Goal: Task Accomplishment & Management: Manage account settings

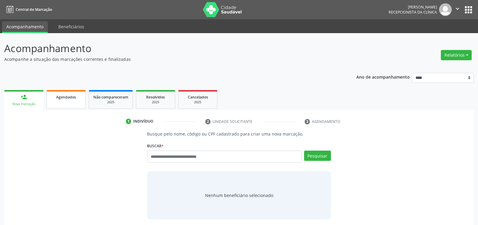
click at [65, 102] on link "Agendados" at bounding box center [65, 99] width 39 height 19
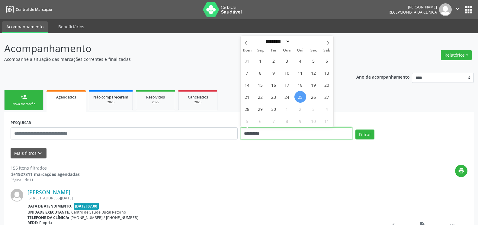
click at [290, 136] on input "**********" at bounding box center [296, 134] width 112 height 12
click at [264, 99] on span "22" at bounding box center [260, 97] width 12 height 12
type input "**********"
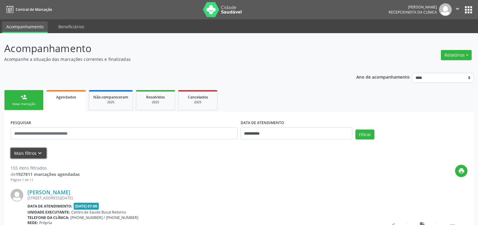
click at [39, 155] on icon "keyboard_arrow_down" at bounding box center [40, 153] width 7 height 7
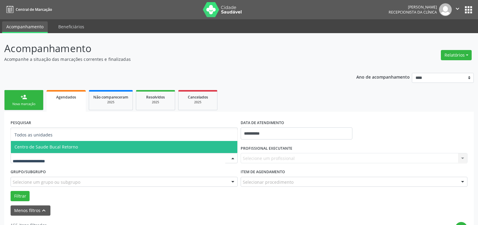
drag, startPoint x: 52, startPoint y: 148, endPoint x: 58, endPoint y: 148, distance: 6.0
click at [53, 148] on span "Centro de Saude Bucal Retorno" at bounding box center [45, 147] width 63 height 6
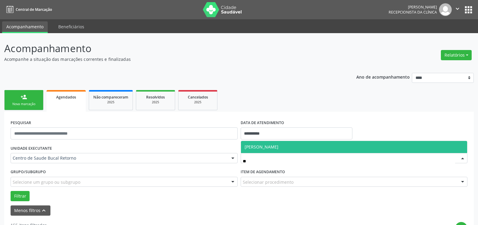
type input "***"
click at [274, 144] on span "[PERSON_NAME]" at bounding box center [354, 147] width 226 height 12
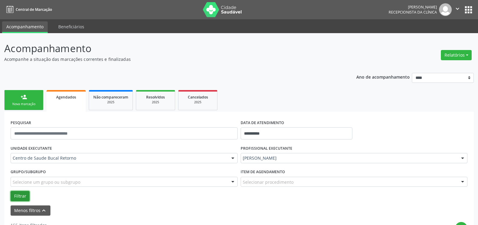
click at [19, 196] on button "Filtrar" at bounding box center [20, 196] width 19 height 10
click at [20, 198] on button "Filtrar" at bounding box center [20, 196] width 19 height 10
click at [451, 57] on button "Relatórios" at bounding box center [456, 55] width 31 height 10
click at [436, 70] on link "Agendamentos" at bounding box center [439, 68] width 65 height 8
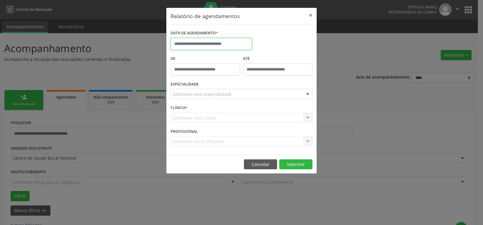
click at [191, 43] on input "text" at bounding box center [210, 44] width 81 height 12
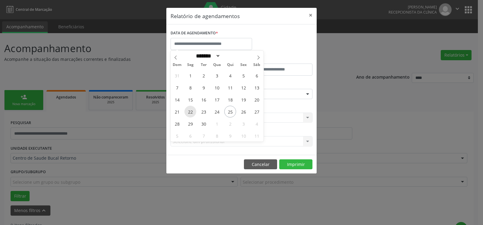
click at [191, 110] on span "22" at bounding box center [190, 112] width 12 height 12
type input "**********"
click at [191, 110] on span "22" at bounding box center [190, 112] width 12 height 12
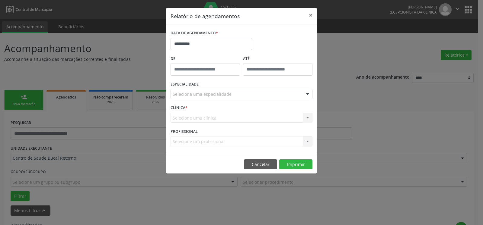
click at [237, 93] on div "Seleciona uma especialidade" at bounding box center [241, 94] width 142 height 10
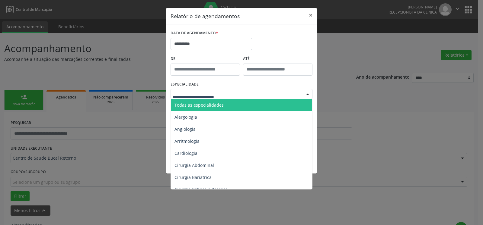
click at [239, 106] on span "Todas as especialidades" at bounding box center [242, 105] width 142 height 12
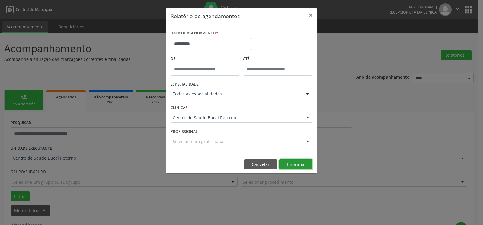
click at [297, 166] on button "Imprimir" at bounding box center [295, 165] width 33 height 10
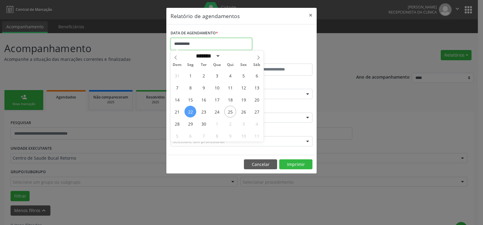
click at [232, 39] on input "**********" at bounding box center [210, 44] width 81 height 12
click at [231, 112] on span "25" at bounding box center [230, 112] width 12 height 12
type input "**********"
click at [231, 112] on span "25" at bounding box center [230, 112] width 12 height 12
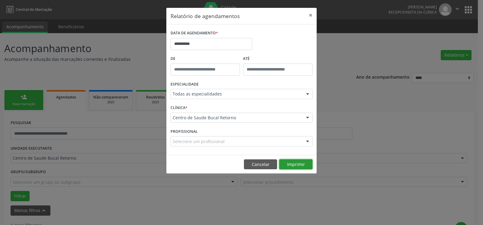
click at [292, 167] on button "Imprimir" at bounding box center [295, 165] width 33 height 10
click at [310, 15] on button "×" at bounding box center [310, 15] width 12 height 15
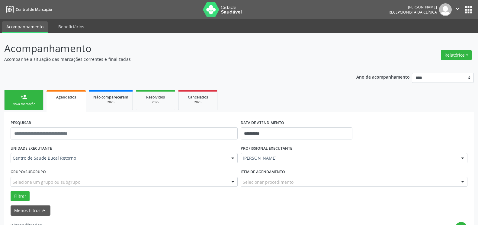
scroll to position [123, 0]
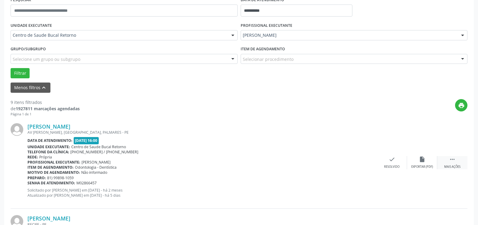
click at [449, 162] on icon "" at bounding box center [452, 159] width 7 height 7
click at [430, 163] on div "alarm_off Não compareceu" at bounding box center [422, 162] width 30 height 13
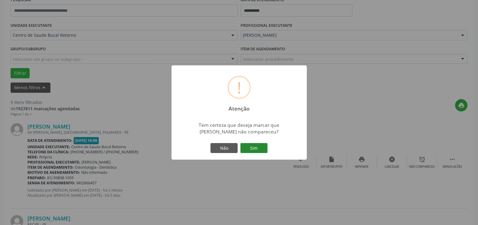
click at [264, 149] on button "Sim" at bounding box center [253, 148] width 27 height 10
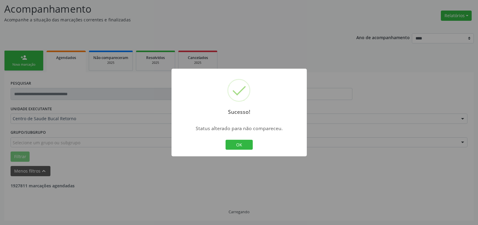
scroll to position [40, 0]
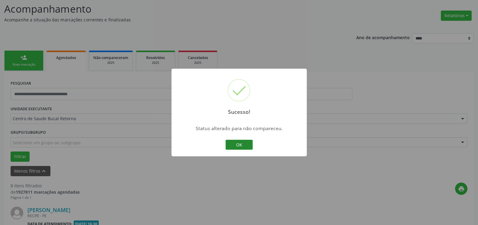
click at [246, 147] on button "OK" at bounding box center [238, 145] width 27 height 10
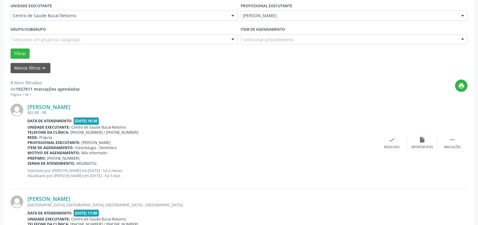
scroll to position [163, 0]
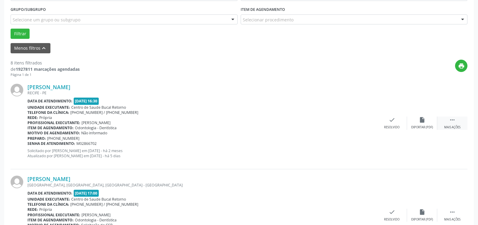
click at [452, 121] on icon "" at bounding box center [452, 120] width 7 height 7
click at [421, 119] on icon "alarm_off" at bounding box center [421, 120] width 7 height 7
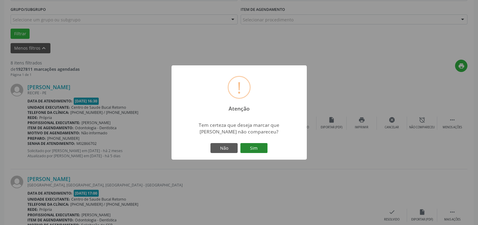
click at [255, 149] on button "Sim" at bounding box center [253, 148] width 27 height 10
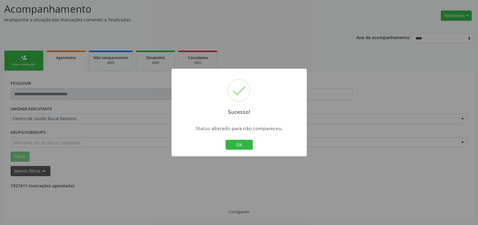
scroll to position [40, 0]
click at [240, 146] on button "OK" at bounding box center [238, 145] width 27 height 10
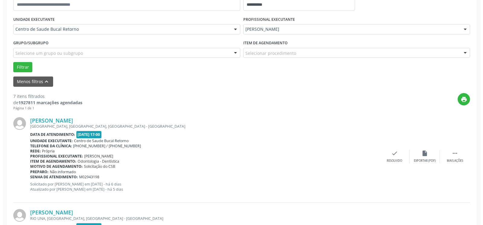
scroll to position [163, 0]
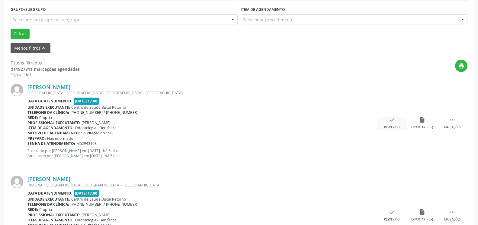
click at [392, 123] on icon "check" at bounding box center [391, 120] width 7 height 7
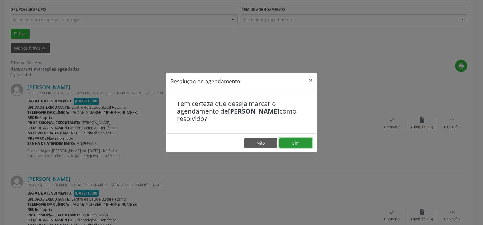
click at [297, 144] on button "Sim" at bounding box center [295, 143] width 33 height 10
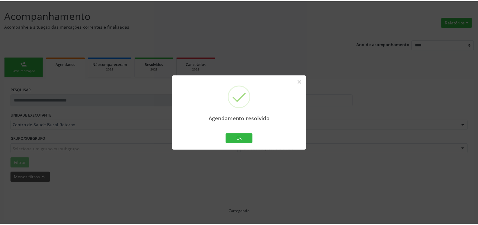
scroll to position [33, 0]
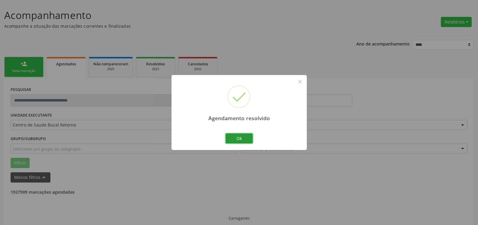
click at [240, 140] on button "Ok" at bounding box center [238, 139] width 27 height 10
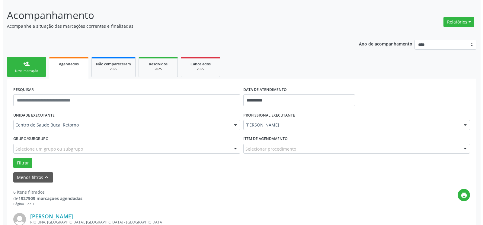
scroll to position [126, 0]
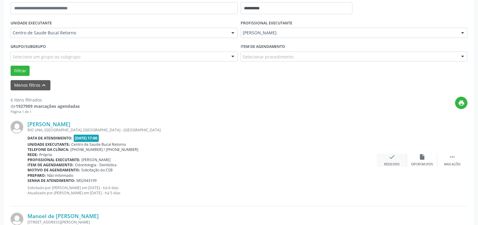
click at [400, 158] on div "check Resolvido" at bounding box center [392, 160] width 30 height 13
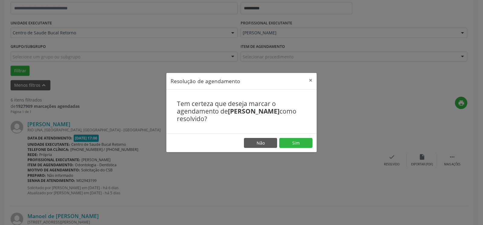
click at [313, 142] on footer "Não Sim" at bounding box center [241, 143] width 150 height 19
click at [297, 146] on button "Sim" at bounding box center [295, 143] width 33 height 10
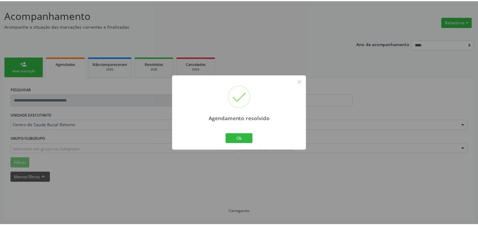
scroll to position [33, 0]
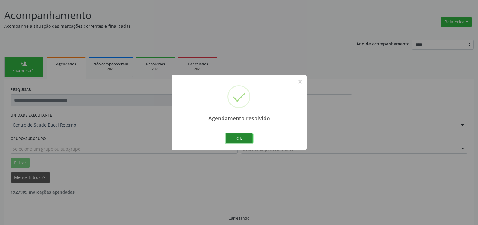
click at [243, 136] on button "Ok" at bounding box center [238, 139] width 27 height 10
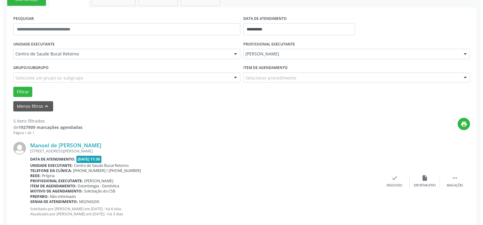
scroll to position [126, 0]
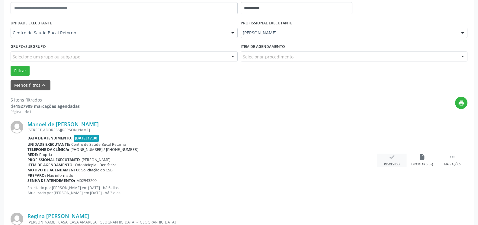
click at [390, 160] on icon "check" at bounding box center [391, 157] width 7 height 7
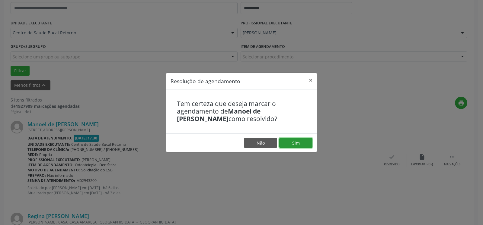
click at [291, 144] on button "Sim" at bounding box center [295, 143] width 33 height 10
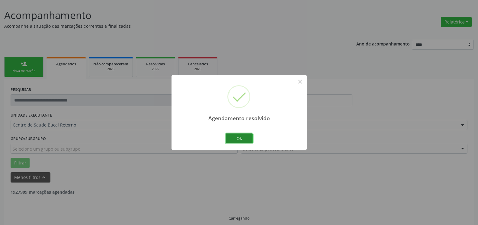
click at [242, 138] on button "Ok" at bounding box center [238, 139] width 27 height 10
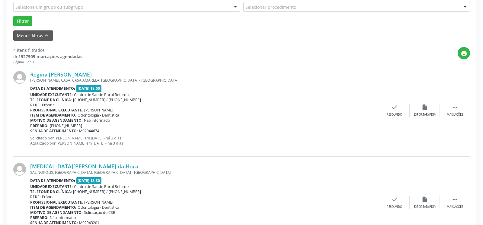
scroll to position [218, 0]
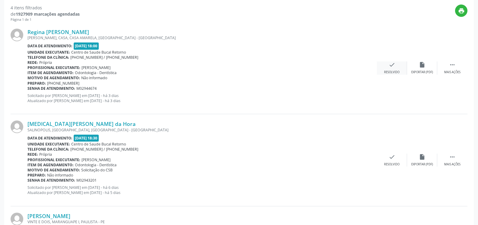
click at [390, 65] on icon "check" at bounding box center [391, 65] width 7 height 7
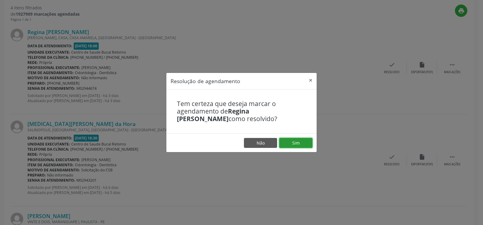
click at [294, 141] on button "Sim" at bounding box center [295, 143] width 33 height 10
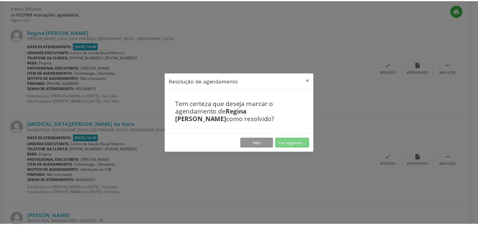
scroll to position [33, 0]
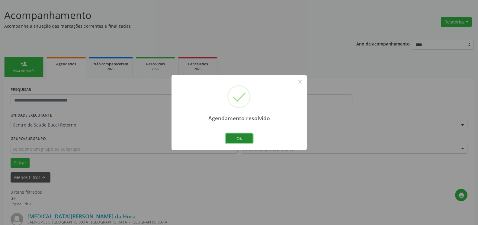
click at [243, 140] on button "Ok" at bounding box center [238, 139] width 27 height 10
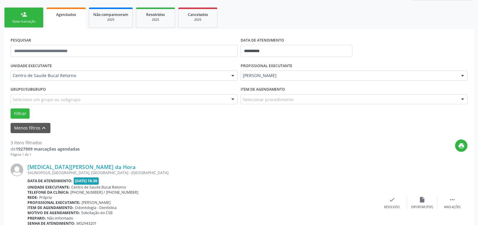
scroll to position [95, 0]
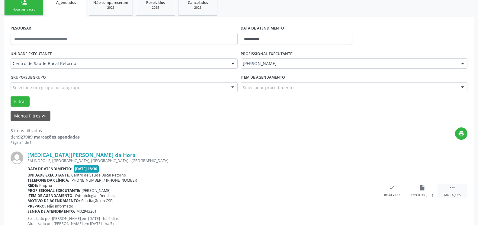
click at [453, 189] on icon "" at bounding box center [452, 188] width 7 height 7
click at [422, 189] on icon "alarm_off" at bounding box center [421, 188] width 7 height 7
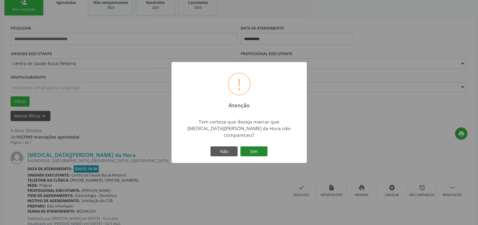
click at [259, 148] on button "Sim" at bounding box center [253, 152] width 27 height 10
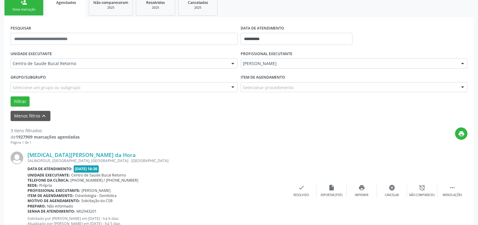
scroll to position [40, 0]
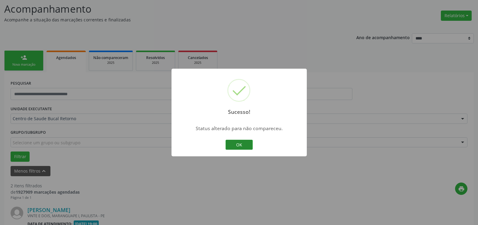
click at [234, 145] on button "OK" at bounding box center [238, 145] width 27 height 10
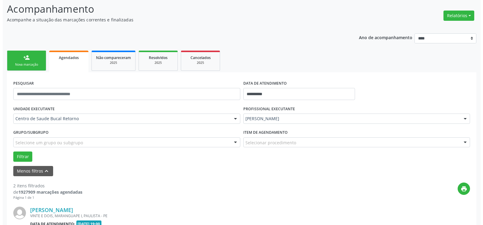
scroll to position [132, 0]
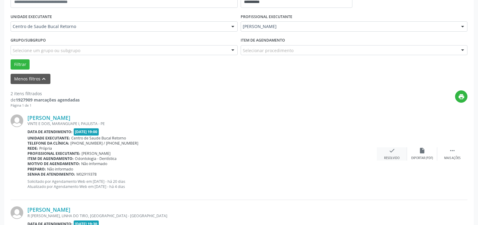
click at [392, 150] on icon "check" at bounding box center [391, 151] width 7 height 7
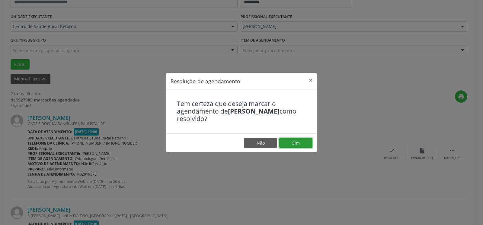
click at [300, 142] on button "Sim" at bounding box center [295, 143] width 33 height 10
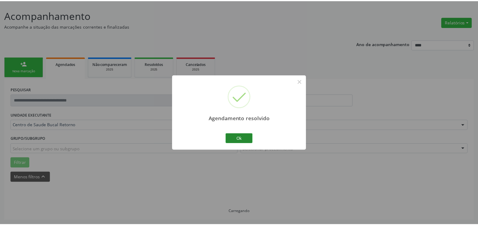
scroll to position [33, 0]
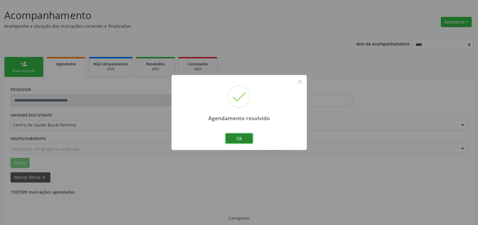
click at [235, 139] on button "Ok" at bounding box center [238, 139] width 27 height 10
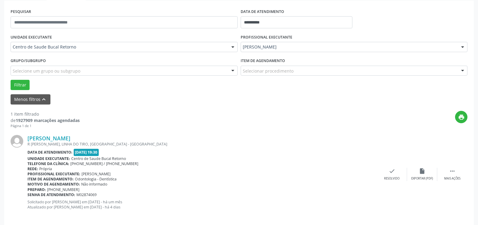
scroll to position [117, 0]
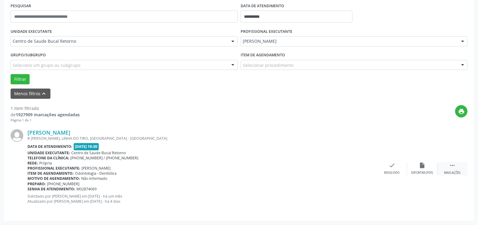
click at [453, 167] on icon "" at bounding box center [452, 165] width 7 height 7
click at [422, 161] on div "[PERSON_NAME] R [PERSON_NAME], LINHA DO TIRO, [GEOGRAPHIC_DATA] - [GEOGRAPHIC_D…" at bounding box center [239, 169] width 456 height 92
click at [419, 169] on icon "alarm_off" at bounding box center [421, 165] width 7 height 7
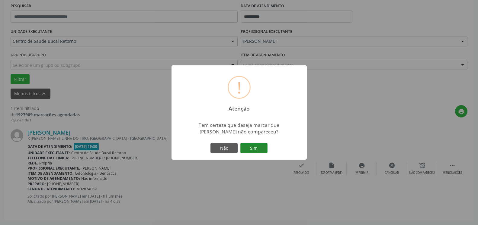
click at [259, 146] on button "Sim" at bounding box center [253, 148] width 27 height 10
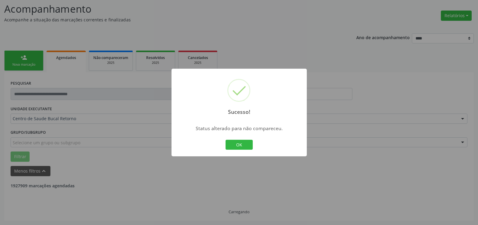
scroll to position [20, 0]
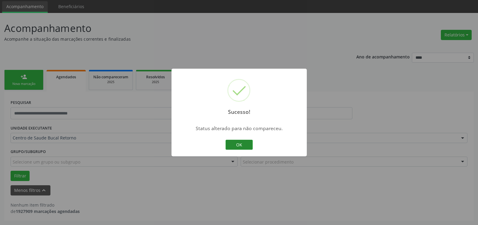
click at [233, 146] on button "OK" at bounding box center [238, 145] width 27 height 10
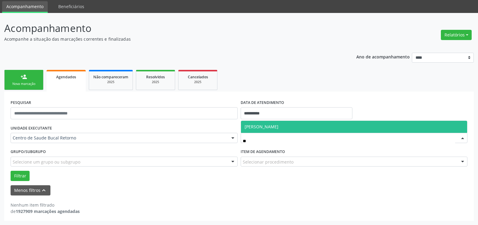
click at [319, 126] on span "[PERSON_NAME]" at bounding box center [354, 127] width 226 height 12
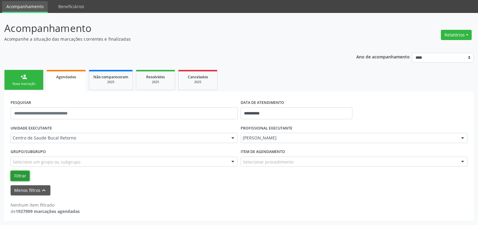
click at [21, 175] on button "Filtrar" at bounding box center [20, 176] width 19 height 10
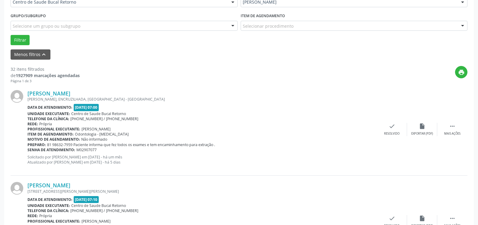
scroll to position [174, 0]
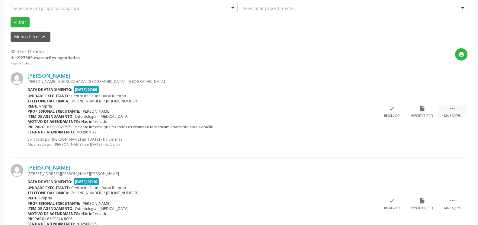
click at [455, 112] on icon "" at bounding box center [452, 108] width 7 height 7
click at [422, 113] on div "alarm_off Não compareceu" at bounding box center [422, 111] width 30 height 13
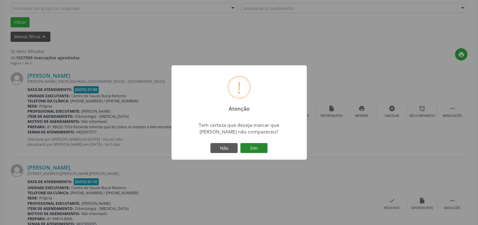
click at [252, 151] on button "Sim" at bounding box center [253, 148] width 27 height 10
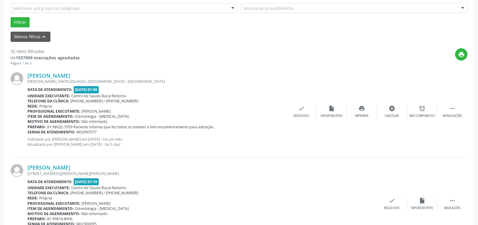
scroll to position [40, 0]
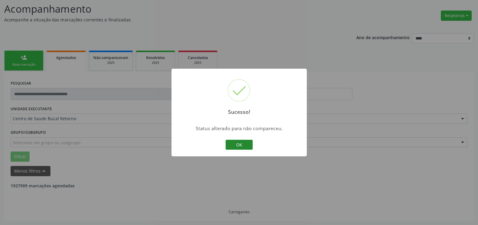
click at [243, 145] on button "OK" at bounding box center [238, 145] width 27 height 10
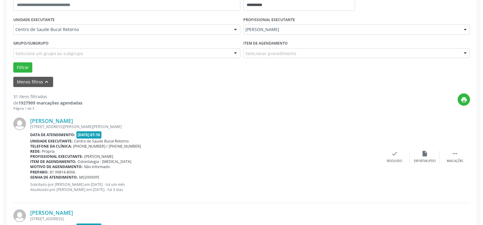
scroll to position [132, 0]
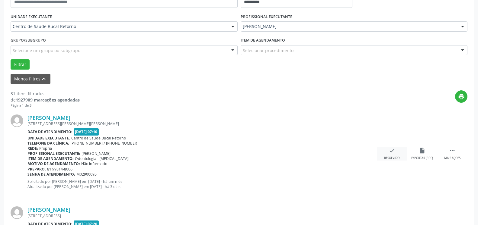
click at [387, 155] on div "check Resolvido" at bounding box center [392, 154] width 30 height 13
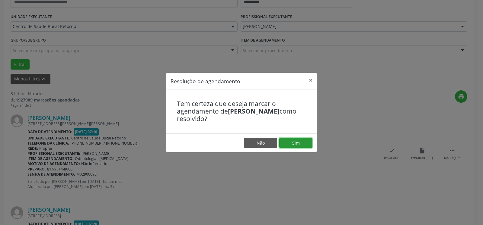
click at [306, 145] on button "Sim" at bounding box center [295, 143] width 33 height 10
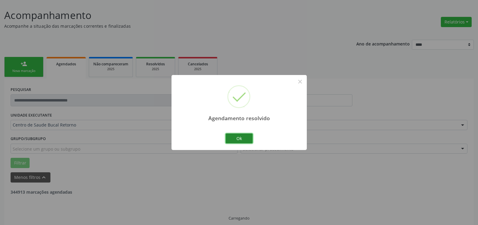
click at [242, 141] on button "Ok" at bounding box center [238, 139] width 27 height 10
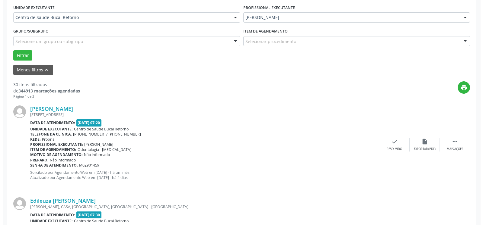
scroll to position [163, 0]
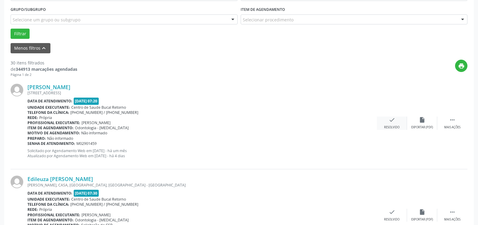
click at [389, 122] on icon "check" at bounding box center [391, 120] width 7 height 7
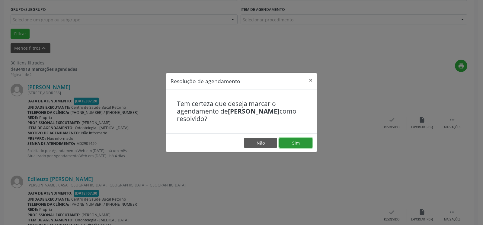
click at [302, 143] on button "Sim" at bounding box center [295, 143] width 33 height 10
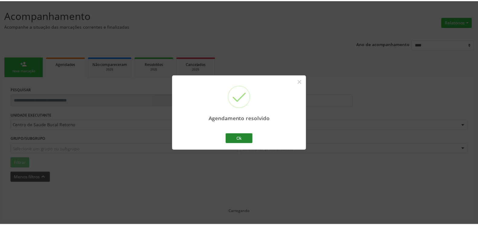
scroll to position [33, 0]
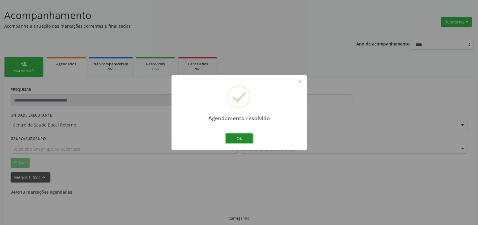
click at [240, 140] on button "Ok" at bounding box center [238, 139] width 27 height 10
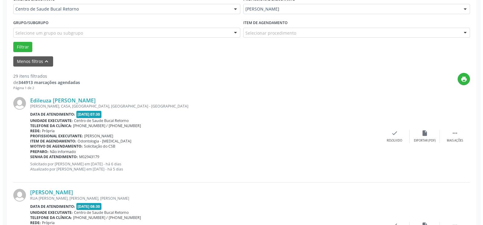
scroll to position [163, 0]
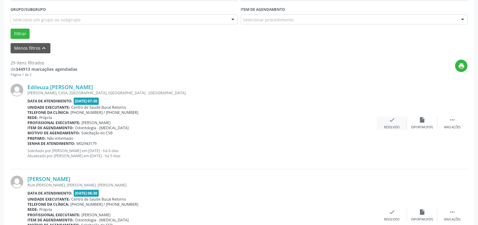
click at [391, 122] on icon "check" at bounding box center [391, 120] width 7 height 7
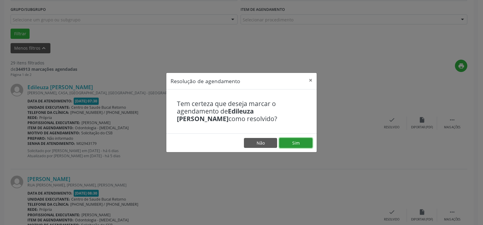
drag, startPoint x: 306, startPoint y: 145, endPoint x: 266, endPoint y: 138, distance: 40.3
click at [305, 145] on button "Sim" at bounding box center [295, 143] width 33 height 10
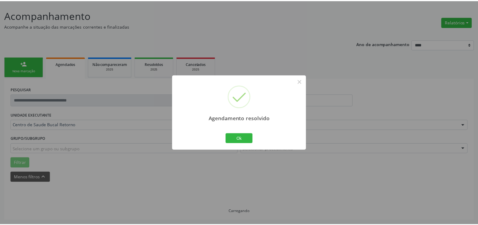
scroll to position [33, 0]
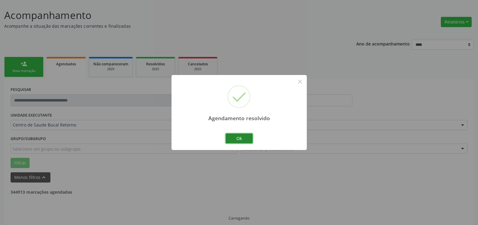
click at [234, 139] on button "Ok" at bounding box center [238, 139] width 27 height 10
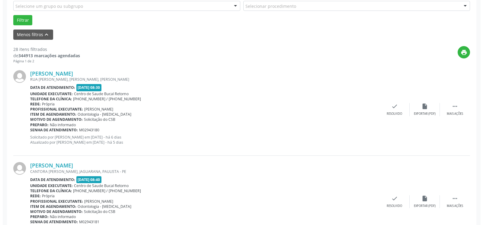
scroll to position [187, 0]
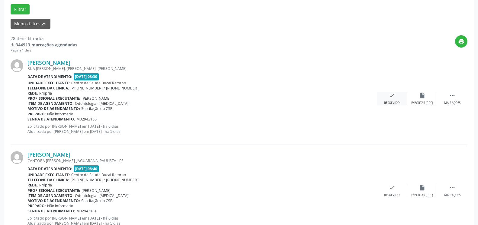
click at [389, 99] on icon "check" at bounding box center [391, 95] width 7 height 7
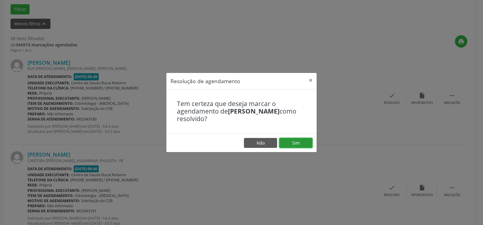
click at [291, 144] on button "Sim" at bounding box center [295, 143] width 33 height 10
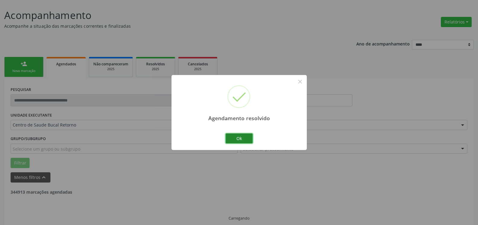
click at [232, 140] on button "Ok" at bounding box center [238, 139] width 27 height 10
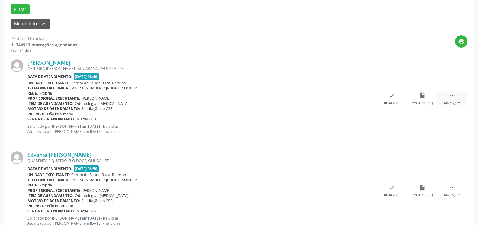
click at [449, 96] on icon "" at bounding box center [452, 95] width 7 height 7
click at [430, 100] on div "alarm_off Não compareceu" at bounding box center [422, 98] width 30 height 13
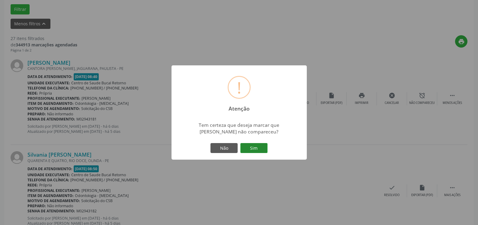
click at [263, 148] on button "Sim" at bounding box center [253, 148] width 27 height 10
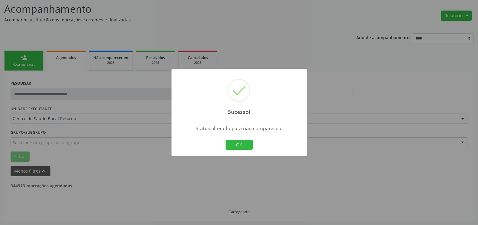
scroll to position [40, 0]
click at [240, 148] on button "OK" at bounding box center [238, 145] width 27 height 10
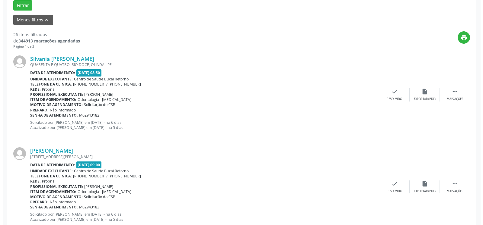
scroll to position [193, 0]
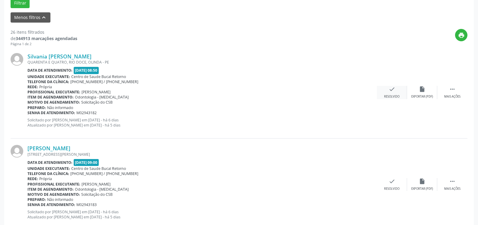
click at [391, 91] on icon "check" at bounding box center [391, 89] width 7 height 7
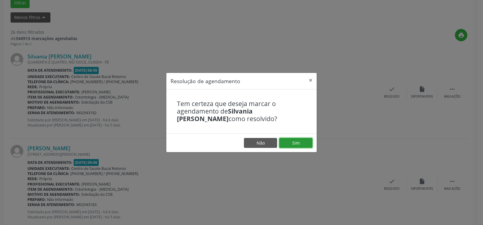
click at [298, 140] on button "Sim" at bounding box center [295, 143] width 33 height 10
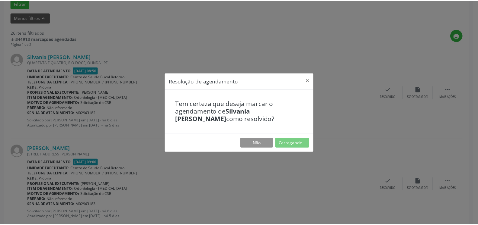
scroll to position [33, 0]
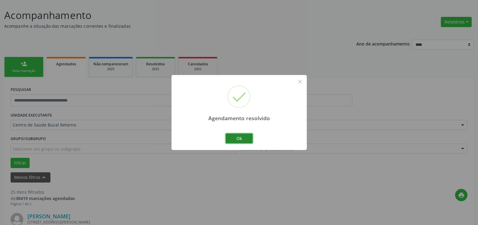
click at [239, 138] on button "Ok" at bounding box center [238, 139] width 27 height 10
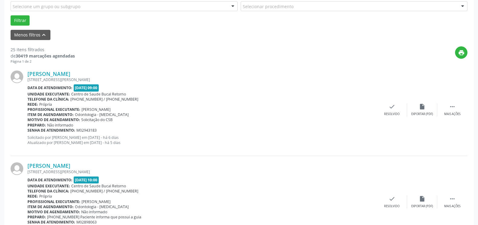
scroll to position [187, 0]
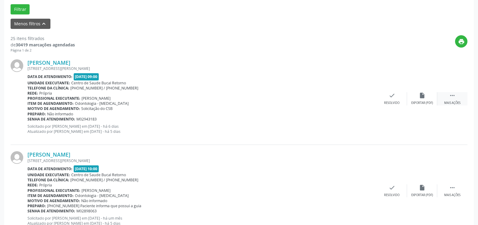
click at [452, 93] on icon "" at bounding box center [452, 95] width 7 height 7
click at [416, 98] on div "alarm_off Não compareceu" at bounding box center [422, 98] width 30 height 13
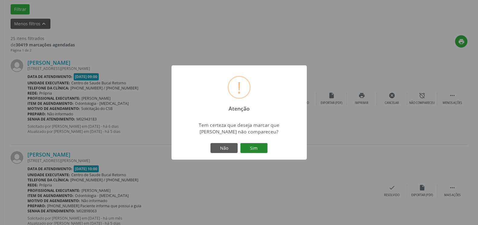
click at [255, 152] on button "Sim" at bounding box center [253, 148] width 27 height 10
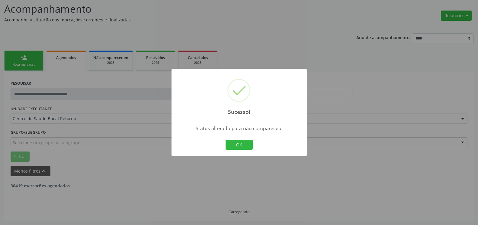
scroll to position [40, 0]
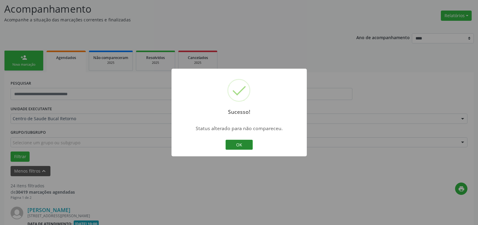
click at [238, 146] on button "OK" at bounding box center [238, 145] width 27 height 10
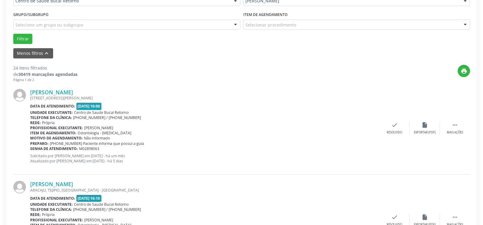
scroll to position [163, 0]
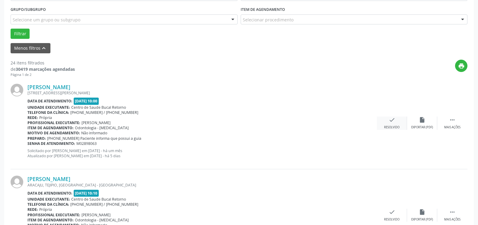
click at [389, 129] on div "Resolvido" at bounding box center [391, 128] width 15 height 4
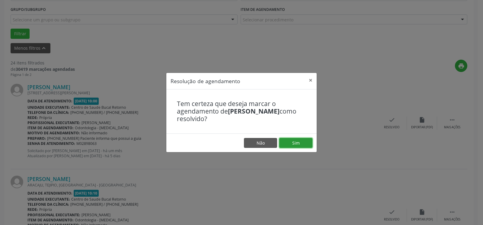
click at [302, 144] on button "Sim" at bounding box center [295, 143] width 33 height 10
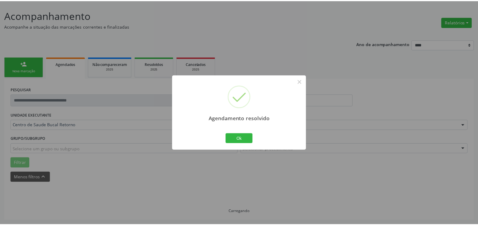
scroll to position [33, 0]
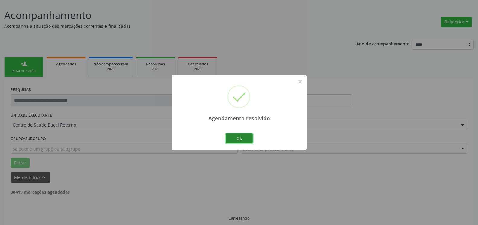
click at [238, 139] on button "Ok" at bounding box center [238, 139] width 27 height 10
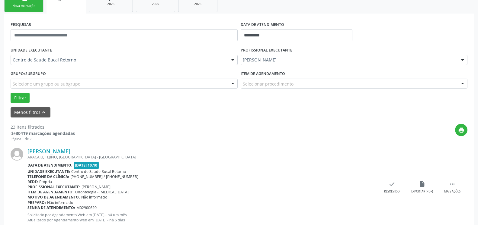
scroll to position [101, 0]
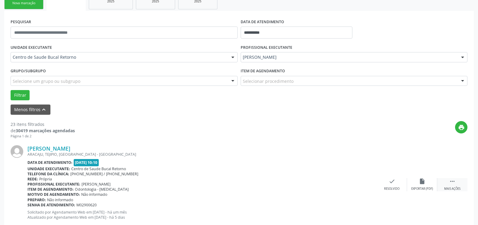
click at [453, 180] on icon "" at bounding box center [452, 181] width 7 height 7
click at [425, 183] on icon "alarm_off" at bounding box center [421, 181] width 7 height 7
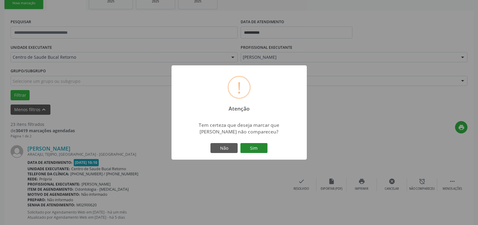
click at [251, 144] on button "Sim" at bounding box center [253, 148] width 27 height 10
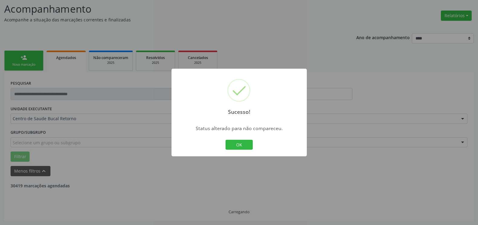
scroll to position [40, 0]
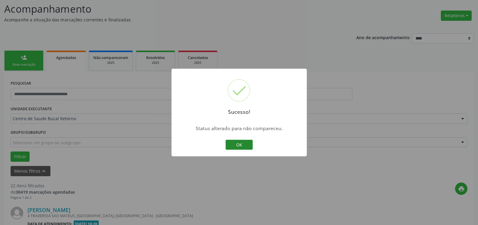
click at [250, 145] on button "OK" at bounding box center [238, 145] width 27 height 10
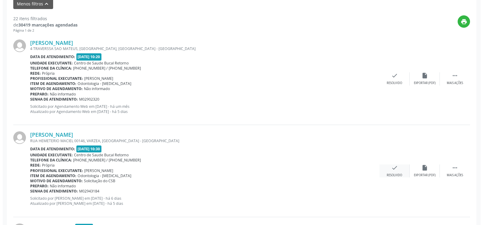
scroll to position [193, 0]
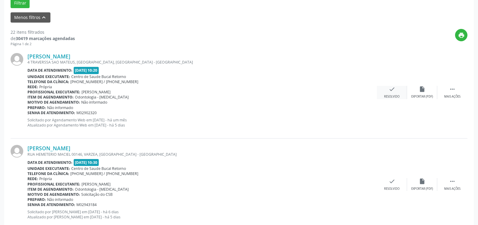
click at [391, 95] on div "Resolvido" at bounding box center [391, 97] width 15 height 4
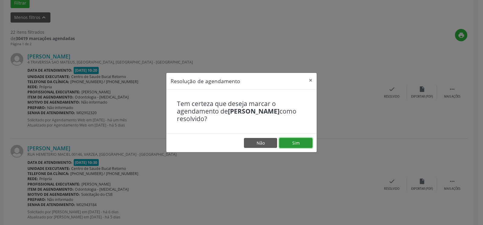
click at [301, 142] on button "Sim" at bounding box center [295, 143] width 33 height 10
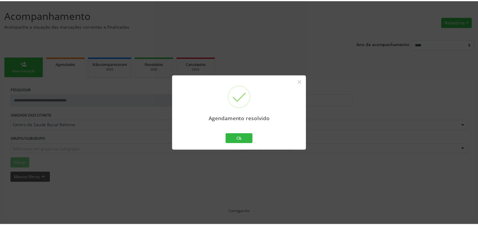
scroll to position [33, 0]
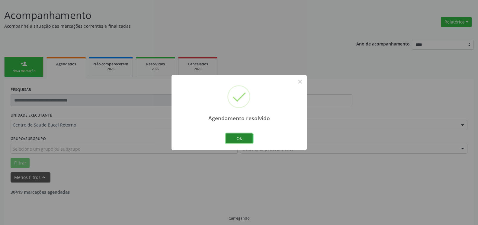
click at [246, 140] on button "Ok" at bounding box center [238, 139] width 27 height 10
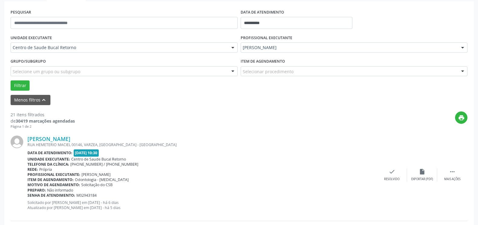
scroll to position [132, 0]
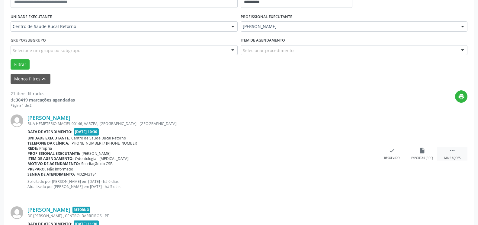
click at [456, 151] on div " Mais ações" at bounding box center [452, 154] width 30 height 13
click at [428, 154] on div "alarm_off Não compareceu" at bounding box center [422, 154] width 30 height 13
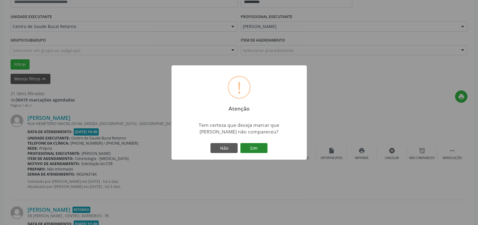
click at [261, 148] on button "Sim" at bounding box center [253, 148] width 27 height 10
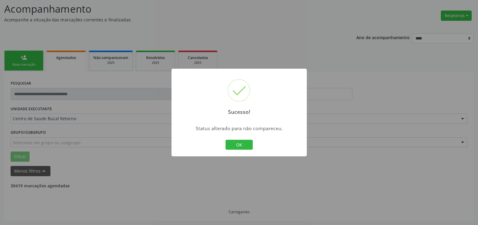
scroll to position [40, 0]
click at [237, 146] on button "OK" at bounding box center [238, 145] width 27 height 10
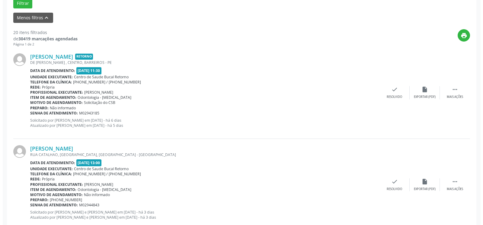
scroll to position [193, 0]
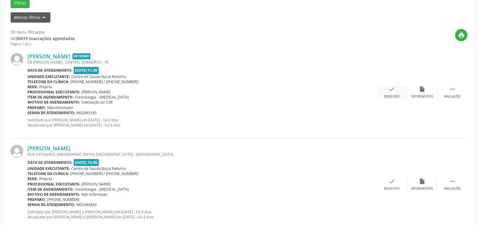
click at [389, 93] on icon "check" at bounding box center [391, 89] width 7 height 7
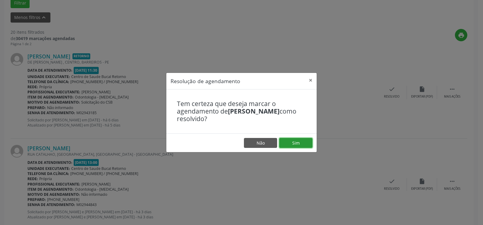
click at [303, 143] on button "Sim" at bounding box center [295, 143] width 33 height 10
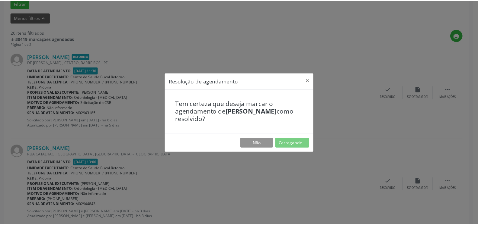
scroll to position [33, 0]
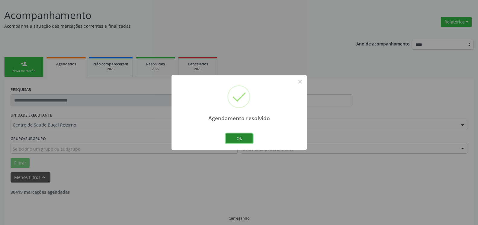
click at [247, 137] on button "Ok" at bounding box center [238, 139] width 27 height 10
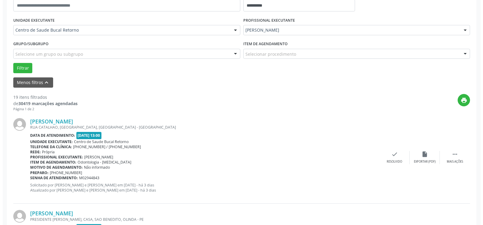
scroll to position [132, 0]
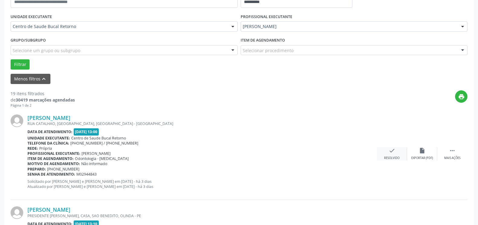
click at [391, 154] on icon "check" at bounding box center [391, 151] width 7 height 7
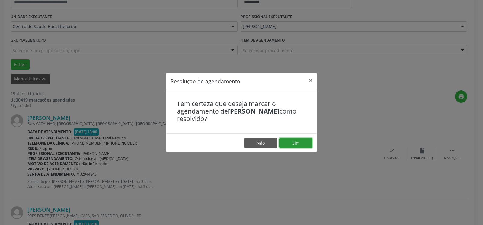
click at [302, 143] on button "Sim" at bounding box center [295, 143] width 33 height 10
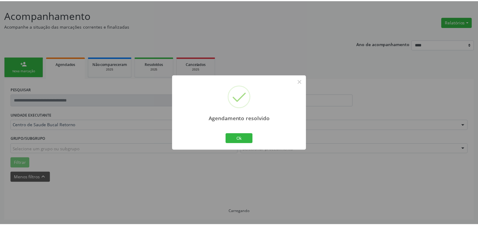
scroll to position [33, 0]
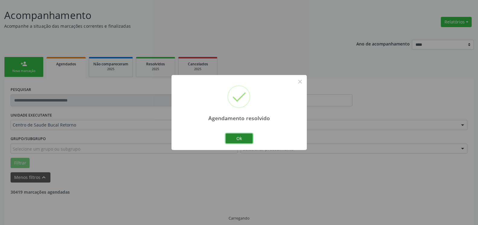
click at [241, 139] on button "Ok" at bounding box center [238, 139] width 27 height 10
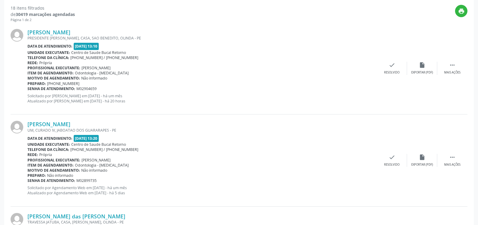
scroll to position [218, 0]
click at [450, 62] on icon "" at bounding box center [452, 65] width 7 height 7
click at [420, 68] on icon "alarm_off" at bounding box center [421, 65] width 7 height 7
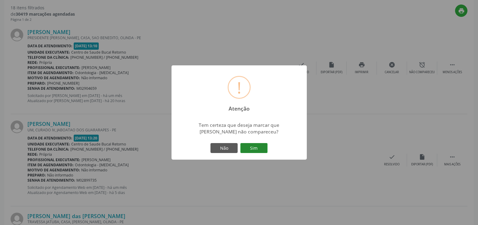
click at [252, 149] on button "Sim" at bounding box center [253, 148] width 27 height 10
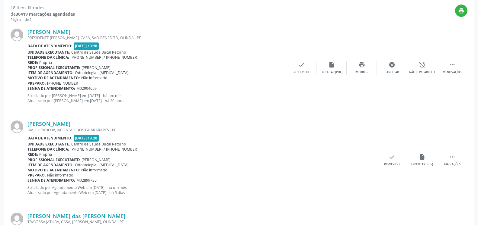
scroll to position [40, 0]
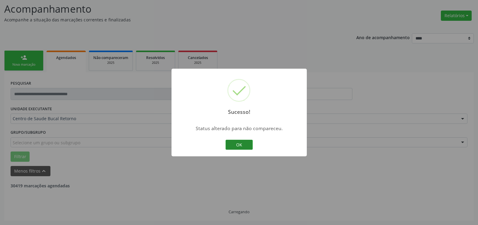
click at [245, 147] on button "OK" at bounding box center [238, 145] width 27 height 10
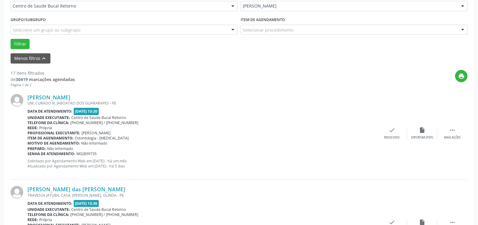
scroll to position [163, 0]
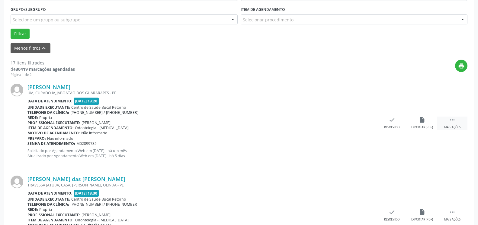
click at [456, 122] on div " Mais ações" at bounding box center [452, 123] width 30 height 13
click at [428, 121] on div "alarm_off Não compareceu" at bounding box center [422, 123] width 30 height 13
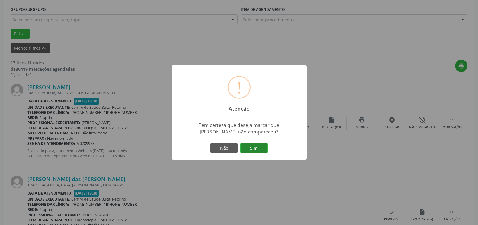
click at [250, 150] on button "Sim" at bounding box center [253, 148] width 27 height 10
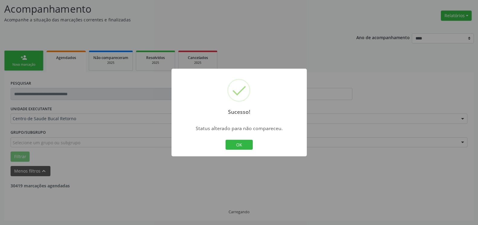
scroll to position [40, 0]
click at [241, 145] on button "OK" at bounding box center [238, 145] width 27 height 10
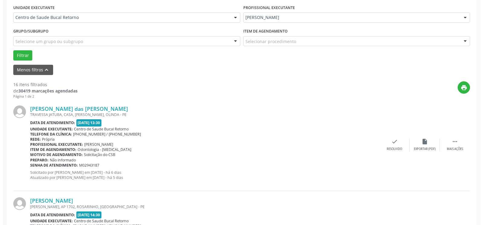
scroll to position [163, 0]
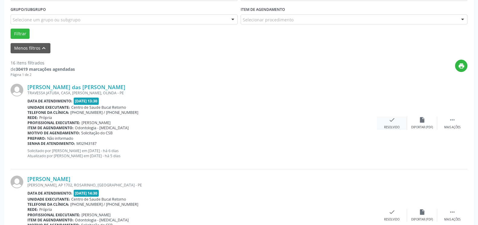
click at [388, 126] on div "check Resolvido" at bounding box center [392, 123] width 30 height 13
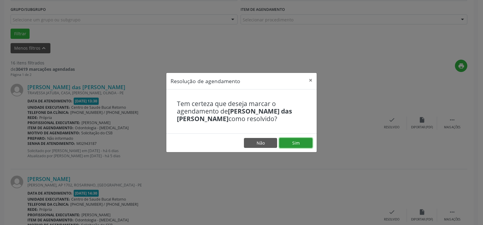
click at [295, 145] on button "Sim" at bounding box center [295, 143] width 33 height 10
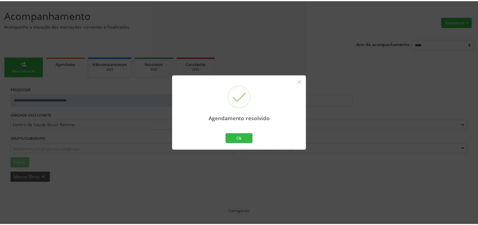
scroll to position [33, 0]
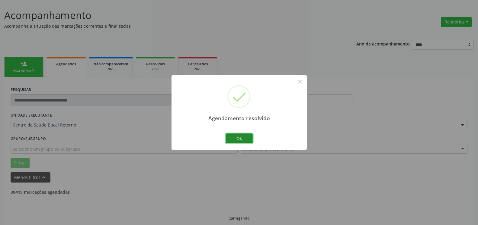
click at [235, 141] on button "Ok" at bounding box center [238, 139] width 27 height 10
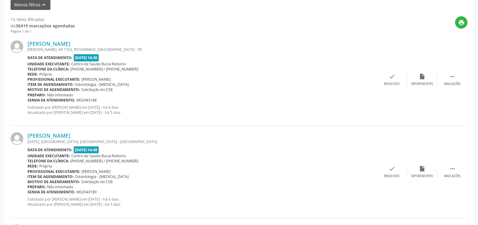
scroll to position [218, 0]
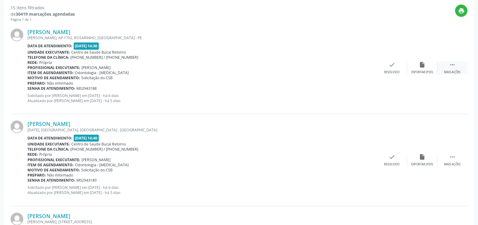
click at [455, 65] on icon "" at bounding box center [452, 65] width 7 height 7
click at [420, 68] on icon "alarm_off" at bounding box center [421, 65] width 7 height 7
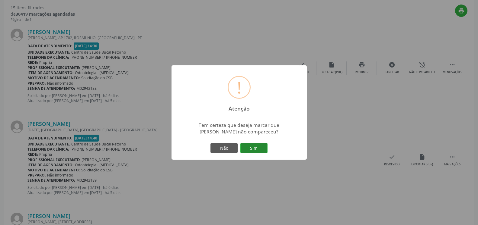
click at [262, 147] on button "Sim" at bounding box center [253, 148] width 27 height 10
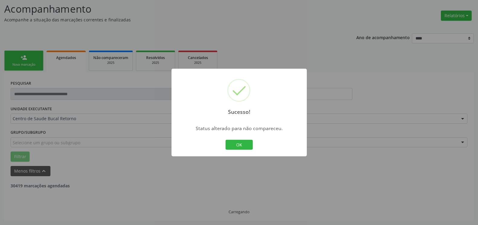
scroll to position [40, 0]
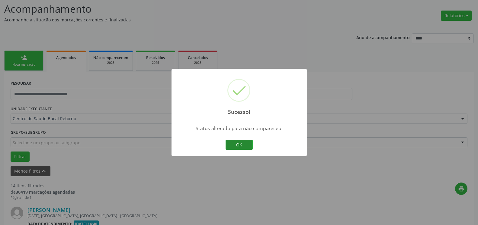
click at [235, 146] on button "OK" at bounding box center [238, 145] width 27 height 10
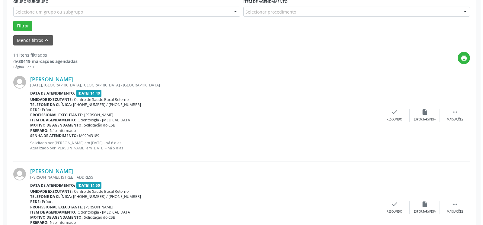
scroll to position [193, 0]
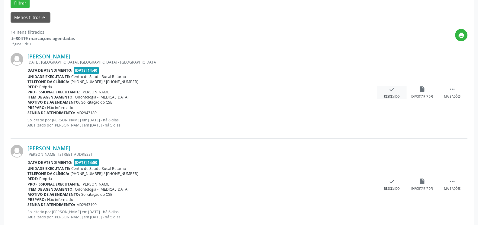
click at [392, 91] on icon "check" at bounding box center [391, 89] width 7 height 7
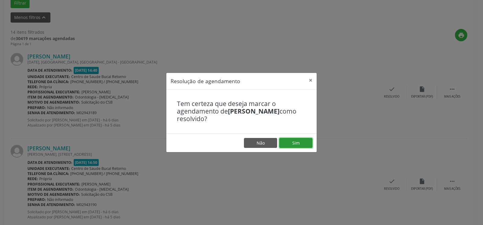
click at [294, 144] on button "Sim" at bounding box center [295, 143] width 33 height 10
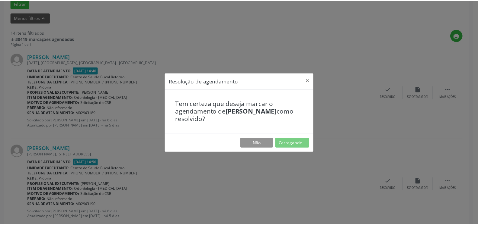
scroll to position [33, 0]
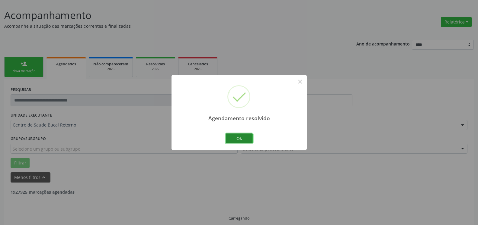
click at [243, 138] on button "Ok" at bounding box center [238, 139] width 27 height 10
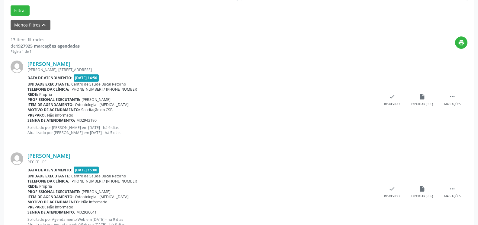
scroll to position [187, 0]
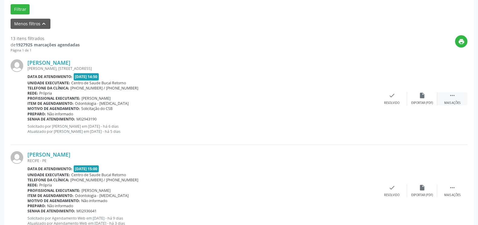
click at [449, 95] on icon "" at bounding box center [452, 95] width 7 height 7
click at [422, 98] on icon "alarm_off" at bounding box center [421, 95] width 7 height 7
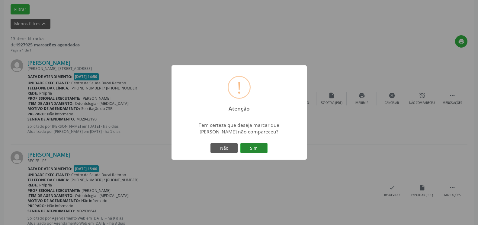
click at [249, 149] on button "Sim" at bounding box center [253, 148] width 27 height 10
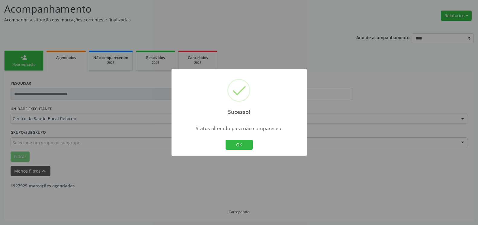
scroll to position [40, 0]
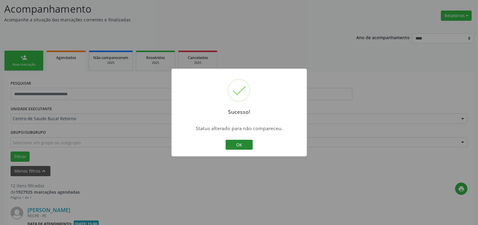
click at [239, 146] on button "OK" at bounding box center [238, 145] width 27 height 10
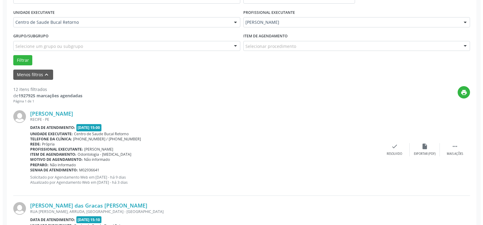
scroll to position [193, 0]
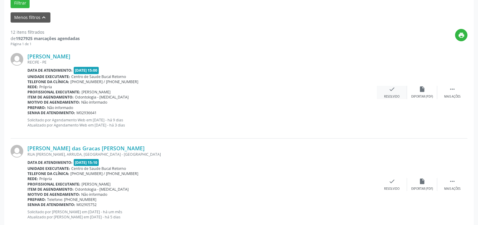
click at [394, 94] on div "check Resolvido" at bounding box center [392, 92] width 30 height 13
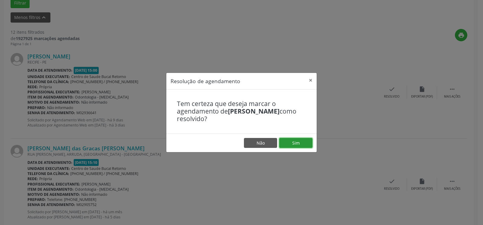
click at [296, 144] on button "Sim" at bounding box center [295, 143] width 33 height 10
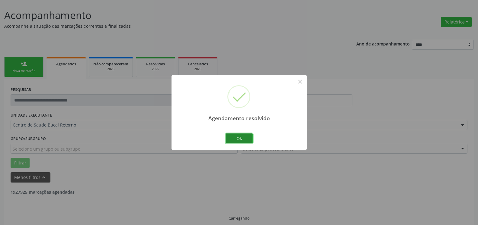
click at [245, 139] on button "Ok" at bounding box center [238, 139] width 27 height 10
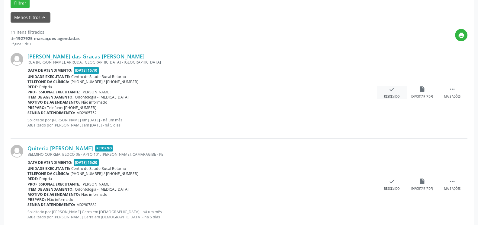
click at [387, 91] on div "check Resolvido" at bounding box center [392, 92] width 30 height 13
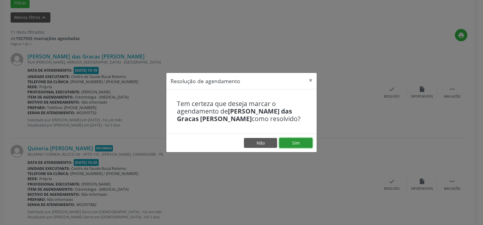
click at [300, 144] on button "Sim" at bounding box center [295, 143] width 33 height 10
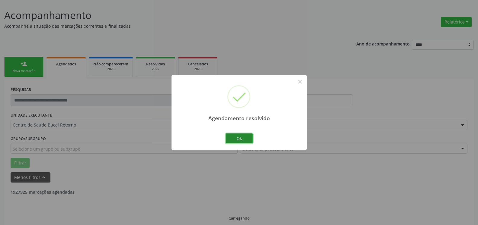
click at [244, 135] on button "Ok" at bounding box center [238, 139] width 27 height 10
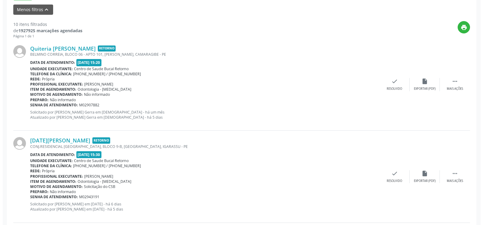
scroll to position [249, 0]
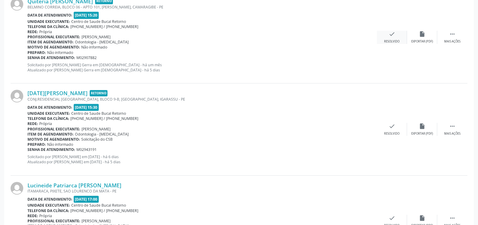
click at [389, 37] on icon "check" at bounding box center [391, 34] width 7 height 7
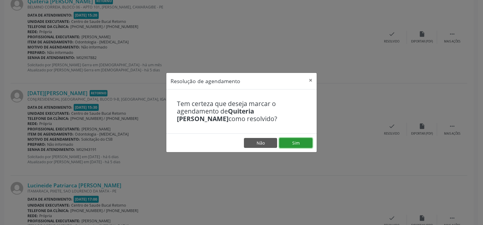
click at [303, 148] on button "Sim" at bounding box center [295, 143] width 33 height 10
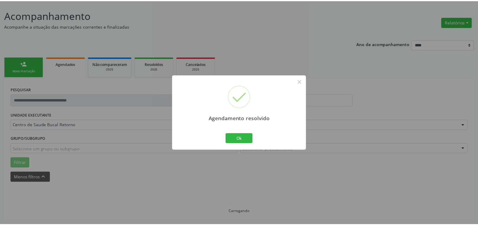
scroll to position [33, 0]
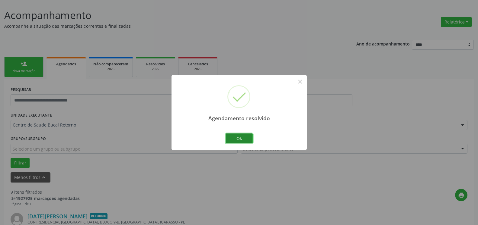
click at [238, 137] on button "Ok" at bounding box center [238, 139] width 27 height 10
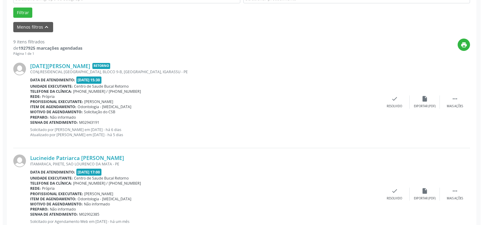
scroll to position [187, 0]
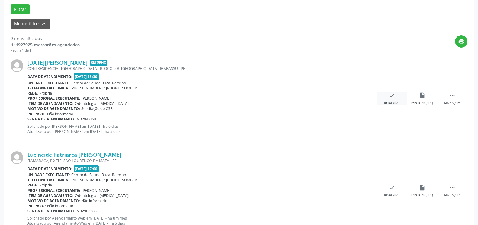
click at [395, 97] on div "check Resolvido" at bounding box center [392, 98] width 30 height 13
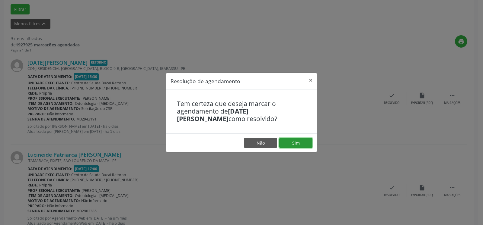
click at [306, 143] on button "Sim" at bounding box center [295, 143] width 33 height 10
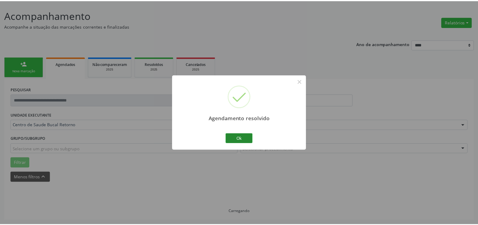
scroll to position [33, 0]
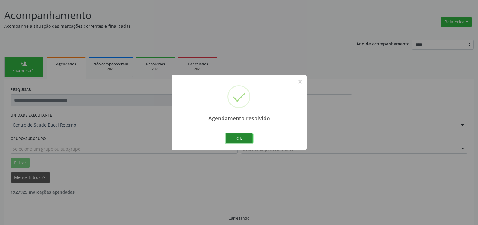
click at [246, 139] on button "Ok" at bounding box center [238, 139] width 27 height 10
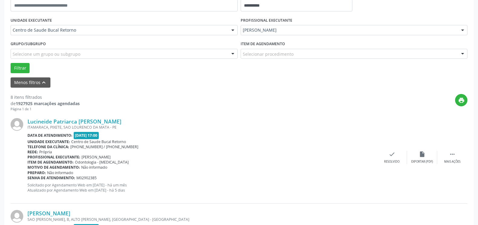
scroll to position [156, 0]
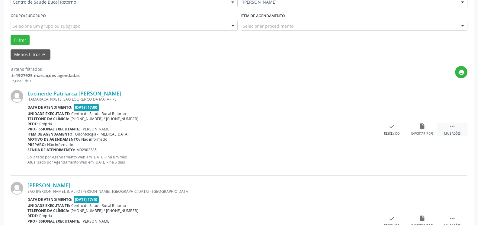
click at [448, 131] on div " Mais ações" at bounding box center [452, 129] width 30 height 13
click at [428, 129] on div "alarm_off Não compareceu" at bounding box center [422, 129] width 30 height 13
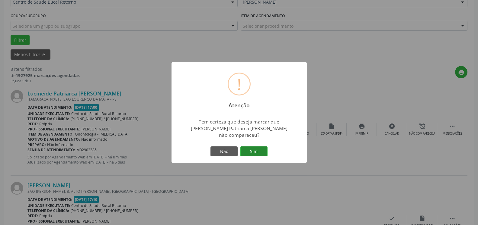
click at [259, 148] on button "Sim" at bounding box center [253, 152] width 27 height 10
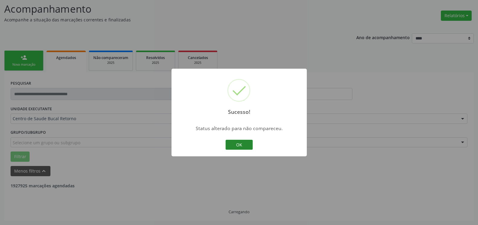
scroll to position [40, 0]
click at [235, 145] on button "OK" at bounding box center [238, 145] width 27 height 10
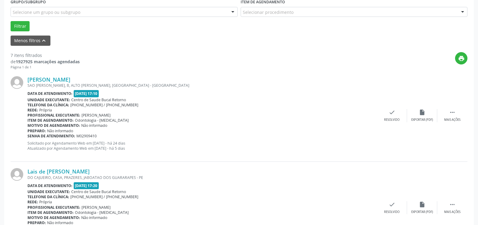
scroll to position [193, 0]
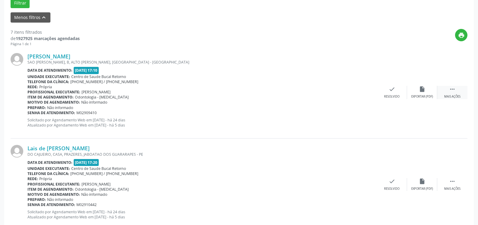
click at [459, 98] on div "Mais ações" at bounding box center [452, 97] width 16 height 4
click at [428, 95] on div "Não compareceu" at bounding box center [422, 97] width 26 height 4
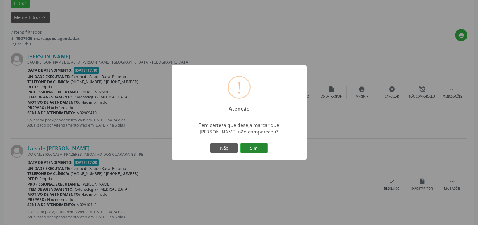
click at [259, 145] on button "Sim" at bounding box center [253, 148] width 27 height 10
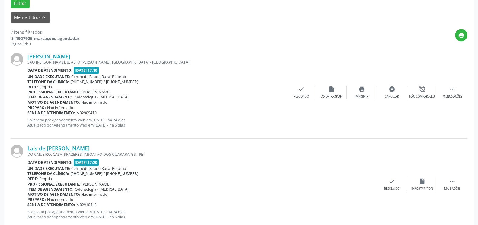
scroll to position [40, 0]
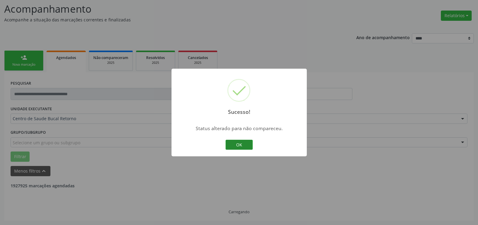
click at [243, 145] on button "OK" at bounding box center [238, 145] width 27 height 10
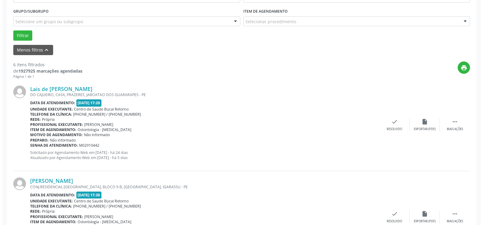
scroll to position [163, 0]
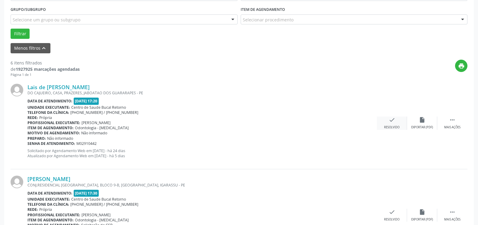
click at [386, 122] on div "check Resolvido" at bounding box center [392, 123] width 30 height 13
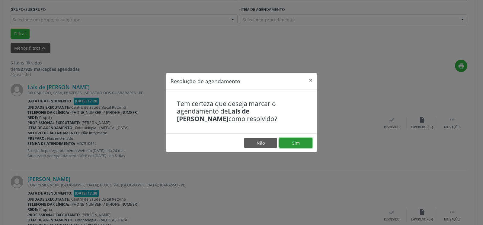
click at [294, 148] on button "Sim" at bounding box center [295, 143] width 33 height 10
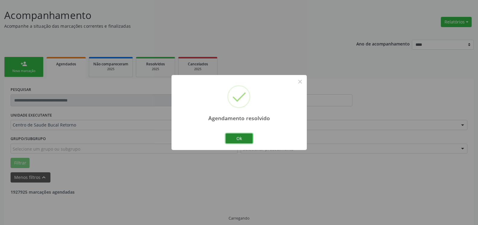
click at [235, 140] on button "Ok" at bounding box center [238, 139] width 27 height 10
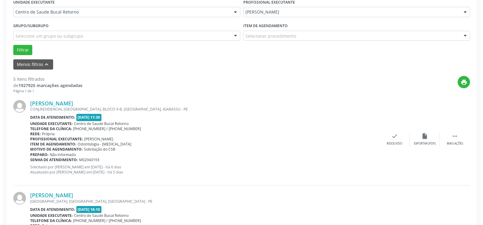
scroll to position [156, 0]
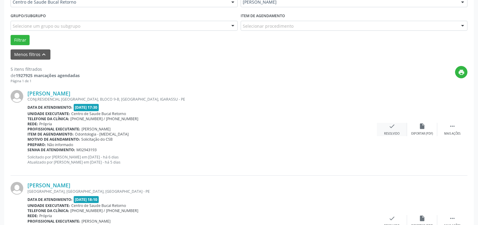
click at [387, 128] on div "check Resolvido" at bounding box center [392, 129] width 30 height 13
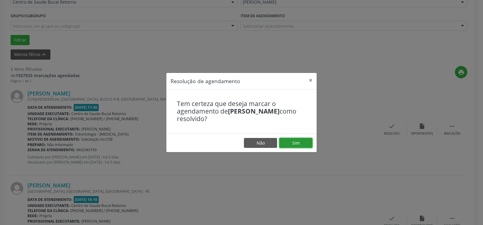
click at [307, 143] on button "Sim" at bounding box center [295, 143] width 33 height 10
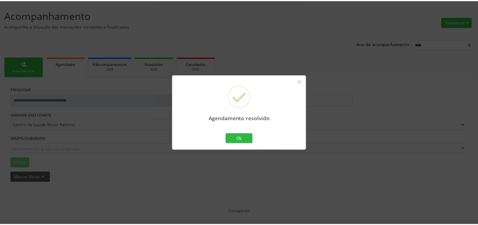
scroll to position [33, 0]
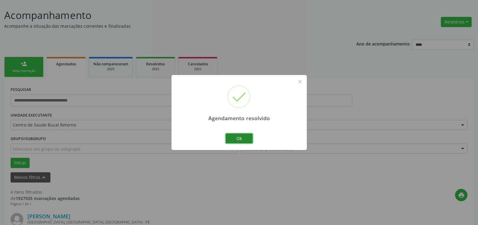
click at [249, 135] on button "Ok" at bounding box center [238, 139] width 27 height 10
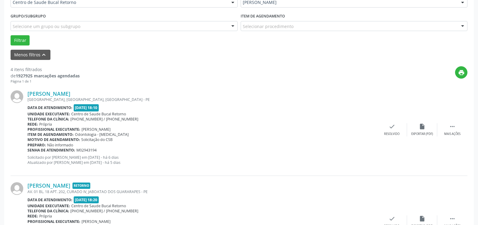
scroll to position [156, 0]
click at [450, 128] on icon "" at bounding box center [452, 126] width 7 height 7
click at [416, 130] on div "alarm_off Não compareceu" at bounding box center [422, 129] width 30 height 13
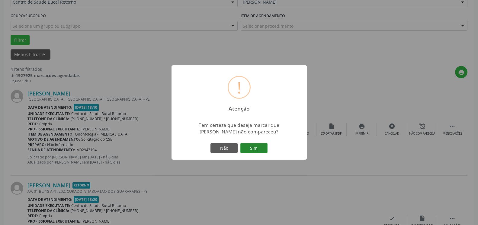
click at [256, 148] on button "Sim" at bounding box center [253, 148] width 27 height 10
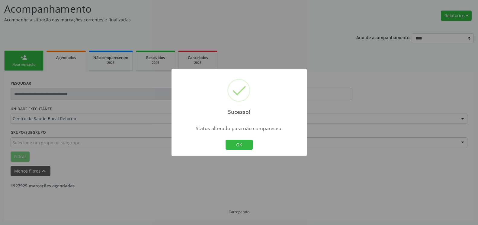
scroll to position [40, 0]
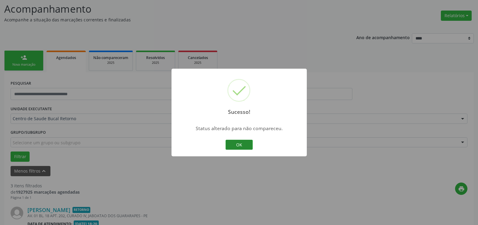
click at [236, 146] on button "OK" at bounding box center [238, 145] width 27 height 10
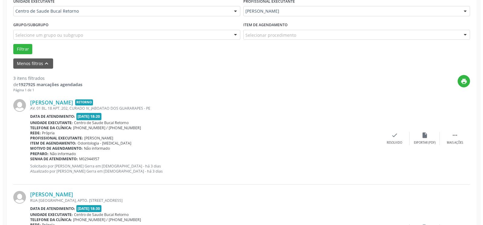
scroll to position [163, 0]
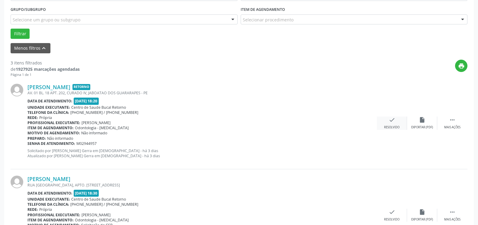
click at [389, 123] on icon "check" at bounding box center [391, 120] width 7 height 7
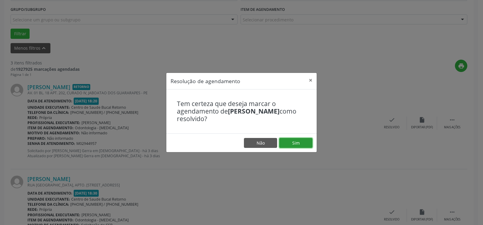
click at [303, 146] on button "Sim" at bounding box center [295, 143] width 33 height 10
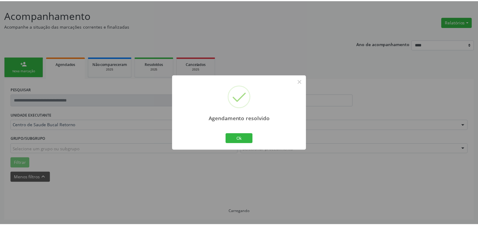
scroll to position [33, 0]
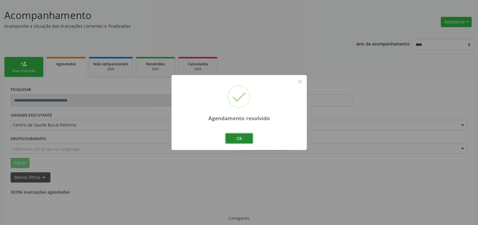
click at [243, 139] on button "Ok" at bounding box center [238, 139] width 27 height 10
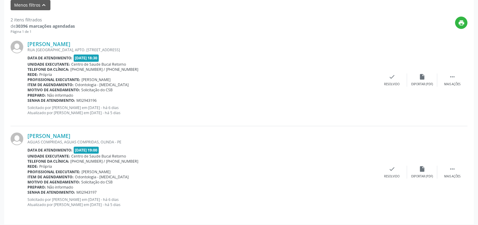
scroll to position [209, 0]
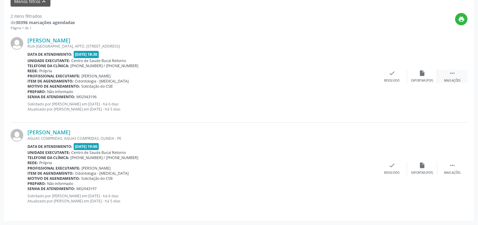
click at [450, 77] on icon "" at bounding box center [452, 73] width 7 height 7
click at [422, 77] on icon "alarm_off" at bounding box center [421, 73] width 7 height 7
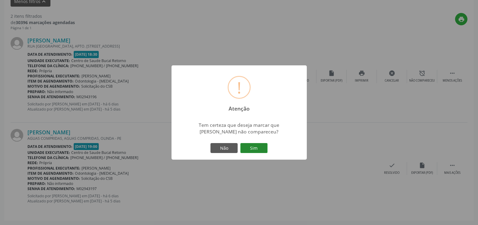
click at [263, 149] on button "Sim" at bounding box center [253, 148] width 27 height 10
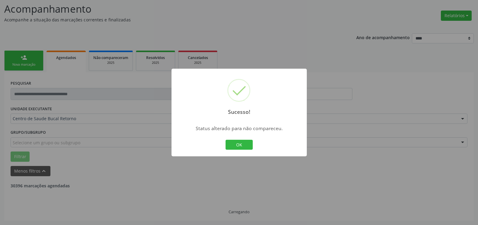
scroll to position [40, 0]
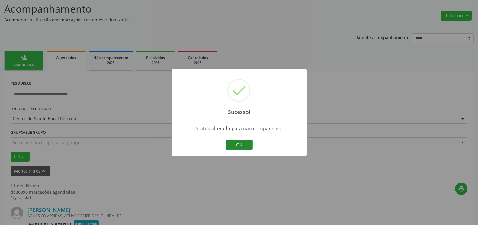
click at [247, 148] on button "OK" at bounding box center [238, 145] width 27 height 10
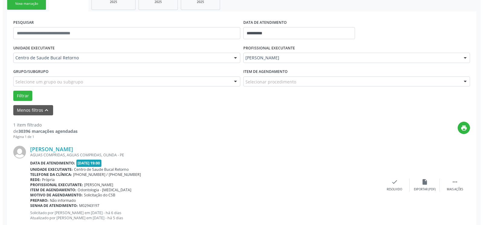
scroll to position [117, 0]
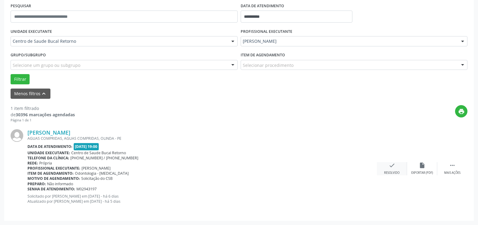
click at [393, 169] on icon "check" at bounding box center [391, 165] width 7 height 7
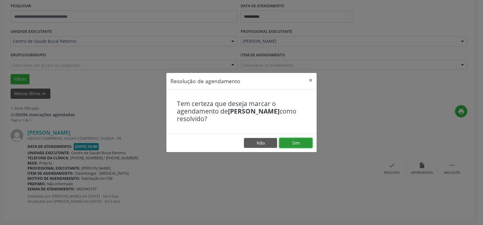
click at [305, 140] on button "Sim" at bounding box center [295, 143] width 33 height 10
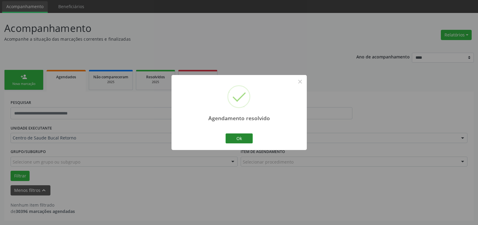
scroll to position [20, 0]
click at [242, 137] on button "Ok" at bounding box center [238, 139] width 27 height 10
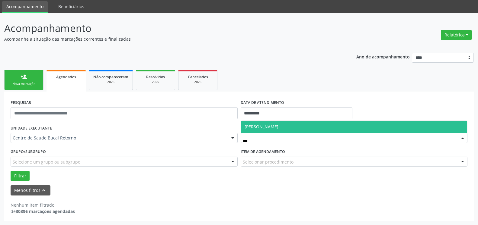
click at [278, 127] on span "[PERSON_NAME]" at bounding box center [261, 127] width 34 height 6
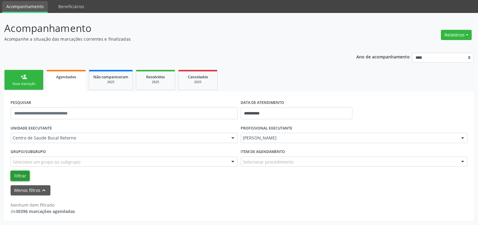
click at [17, 177] on button "Filtrar" at bounding box center [20, 176] width 19 height 10
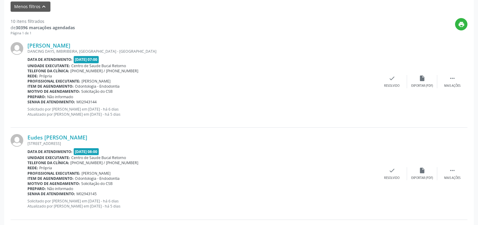
scroll to position [205, 0]
click at [451, 78] on icon "" at bounding box center [452, 78] width 7 height 7
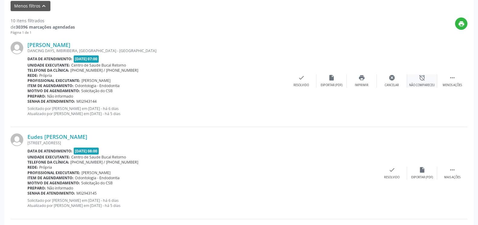
click at [424, 87] on div "Não compareceu" at bounding box center [422, 85] width 26 height 4
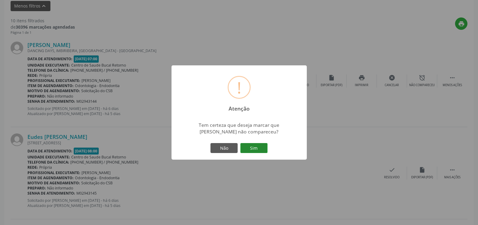
click at [259, 150] on button "Sim" at bounding box center [253, 148] width 27 height 10
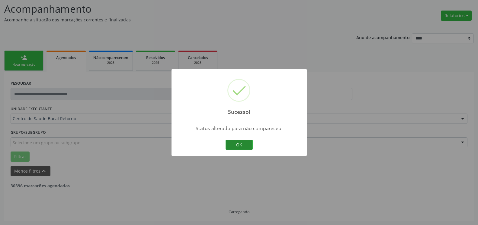
click at [239, 147] on button "OK" at bounding box center [238, 145] width 27 height 10
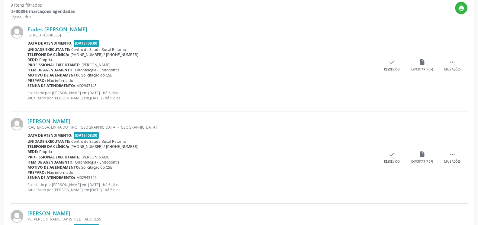
scroll to position [224, 0]
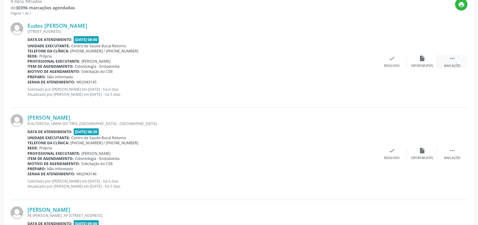
click at [451, 61] on icon "" at bounding box center [452, 58] width 7 height 7
click at [422, 68] on div "Não compareceu" at bounding box center [422, 66] width 26 height 4
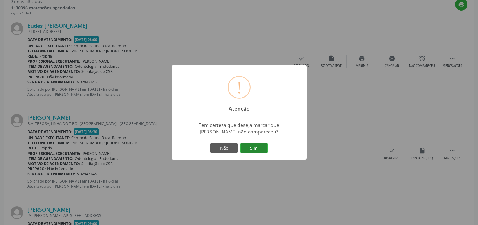
click at [258, 146] on button "Sim" at bounding box center [253, 148] width 27 height 10
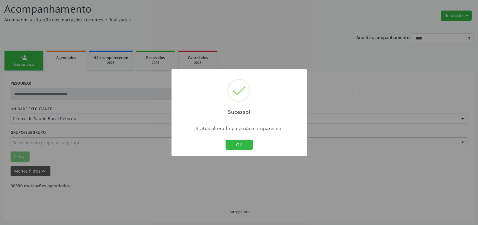
scroll to position [40, 0]
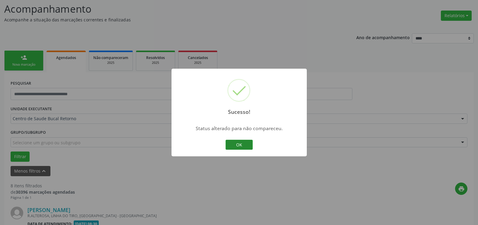
click at [237, 142] on button "OK" at bounding box center [238, 145] width 27 height 10
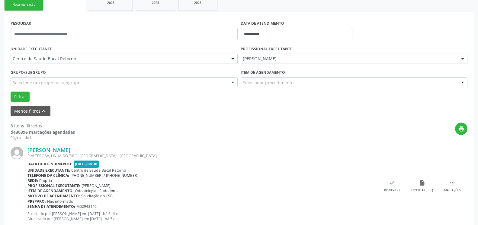
scroll to position [163, 0]
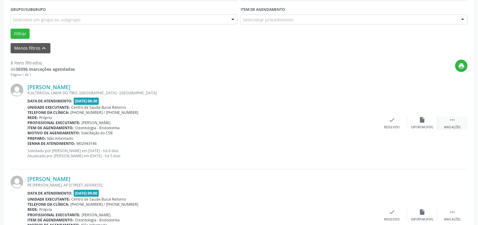
drag, startPoint x: 457, startPoint y: 121, endPoint x: 441, endPoint y: 123, distance: 16.2
click at [456, 121] on div " Mais ações" at bounding box center [452, 123] width 30 height 13
click at [427, 122] on div "alarm_off Não compareceu" at bounding box center [422, 123] width 30 height 13
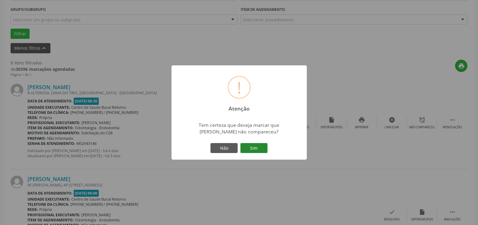
click at [262, 148] on button "Sim" at bounding box center [253, 148] width 27 height 10
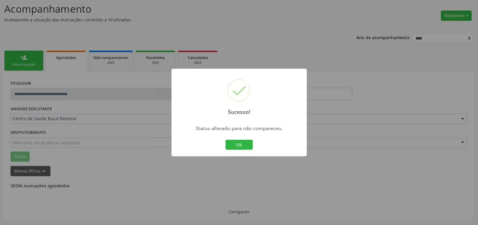
scroll to position [40, 0]
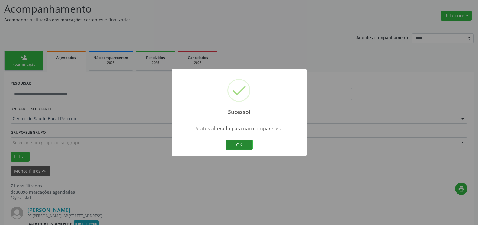
click at [236, 145] on button "OK" at bounding box center [238, 145] width 27 height 10
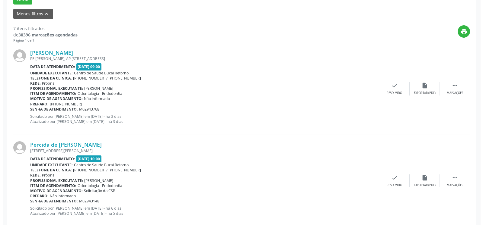
scroll to position [224, 0]
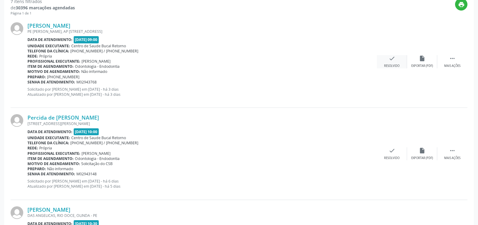
click at [395, 61] on div "check Resolvido" at bounding box center [392, 61] width 30 height 13
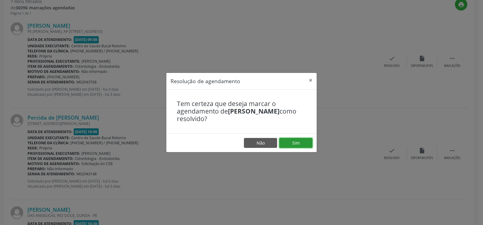
drag, startPoint x: 298, startPoint y: 142, endPoint x: 294, endPoint y: 143, distance: 4.9
click at [298, 142] on button "Sim" at bounding box center [295, 143] width 33 height 10
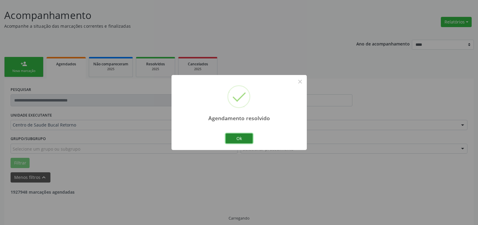
click at [242, 139] on button "Ok" at bounding box center [238, 139] width 27 height 10
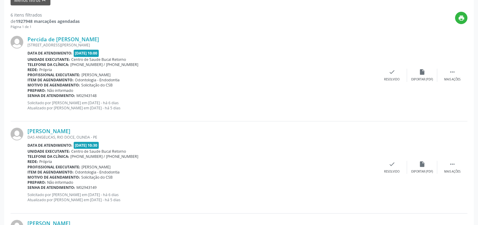
scroll to position [218, 0]
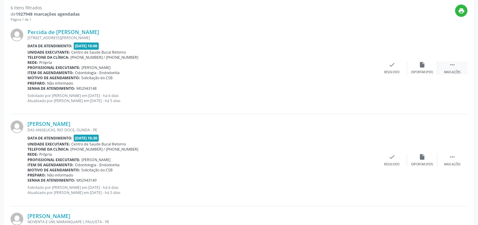
click at [452, 68] on icon "" at bounding box center [452, 65] width 7 height 7
click at [419, 73] on div "Não compareceu" at bounding box center [422, 72] width 26 height 4
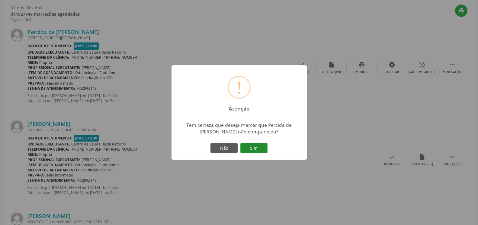
click at [257, 148] on button "Sim" at bounding box center [253, 148] width 27 height 10
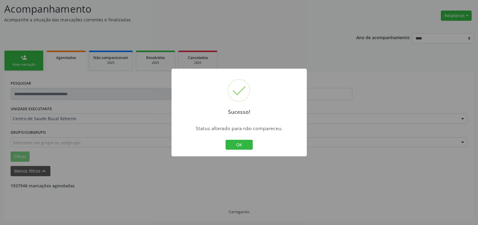
scroll to position [40, 0]
click at [238, 147] on button "OK" at bounding box center [238, 145] width 27 height 10
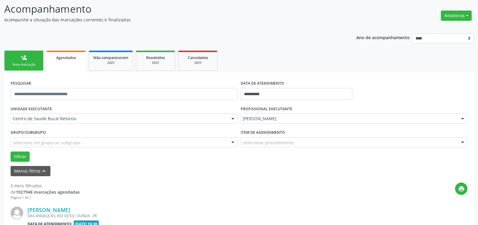
scroll to position [163, 0]
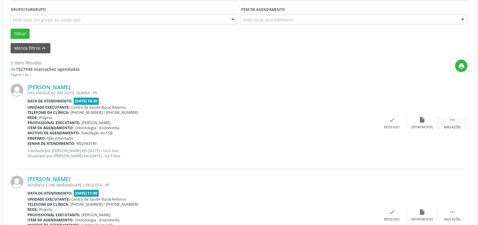
click at [456, 125] on div " Mais ações" at bounding box center [452, 123] width 30 height 13
click at [424, 123] on icon "alarm_off" at bounding box center [421, 120] width 7 height 7
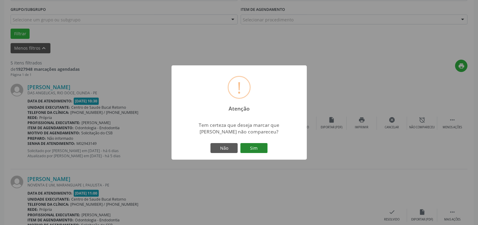
click at [259, 150] on button "Sim" at bounding box center [253, 148] width 27 height 10
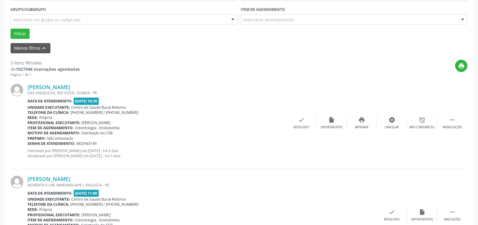
scroll to position [40, 0]
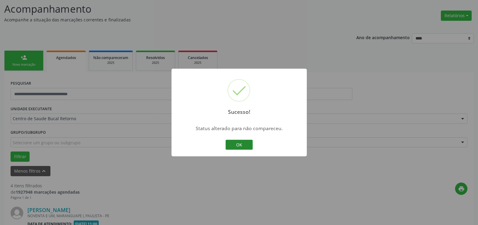
click at [240, 149] on button "OK" at bounding box center [238, 145] width 27 height 10
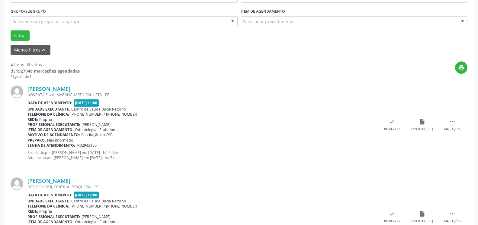
scroll to position [193, 0]
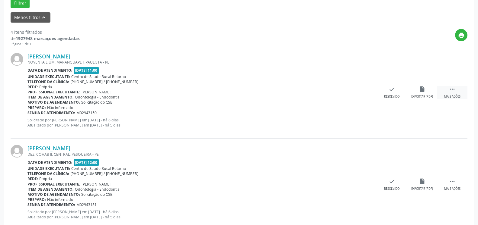
click at [451, 88] on icon "" at bounding box center [452, 89] width 7 height 7
click at [423, 95] on div "Não compareceu" at bounding box center [422, 97] width 26 height 4
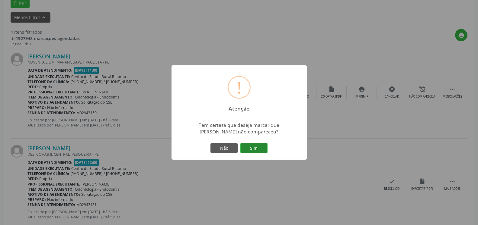
click at [259, 147] on button "Sim" at bounding box center [253, 148] width 27 height 10
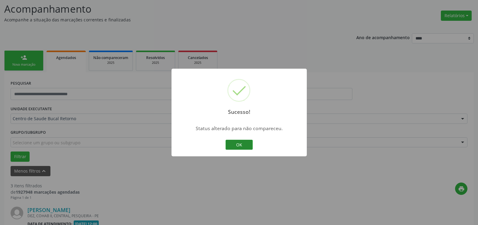
click at [235, 143] on button "OK" at bounding box center [238, 145] width 27 height 10
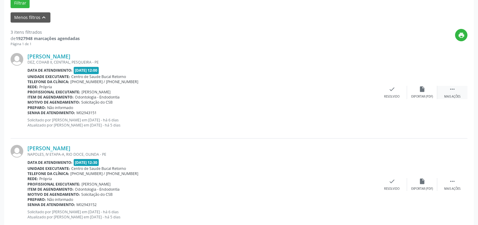
click at [452, 88] on icon "" at bounding box center [452, 89] width 7 height 7
click at [430, 91] on div "alarm_off Não compareceu" at bounding box center [422, 92] width 30 height 13
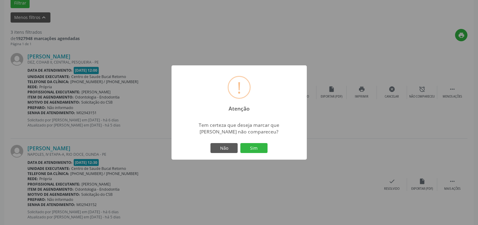
drag, startPoint x: 266, startPoint y: 151, endPoint x: 262, endPoint y: 150, distance: 4.0
click at [265, 151] on button "Sim" at bounding box center [253, 148] width 27 height 10
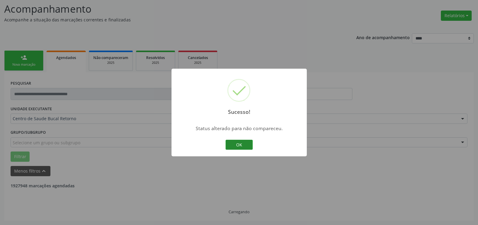
scroll to position [40, 0]
click at [243, 140] on div "OK Cancel" at bounding box center [239, 145] width 30 height 13
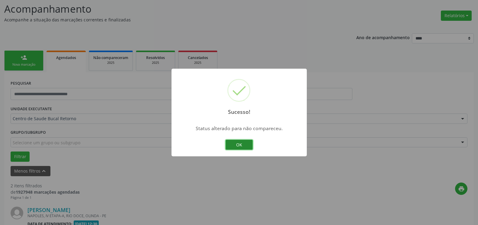
click at [240, 146] on button "OK" at bounding box center [238, 145] width 27 height 10
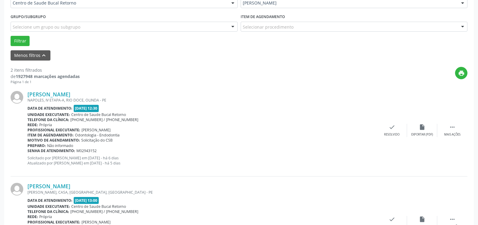
scroll to position [163, 0]
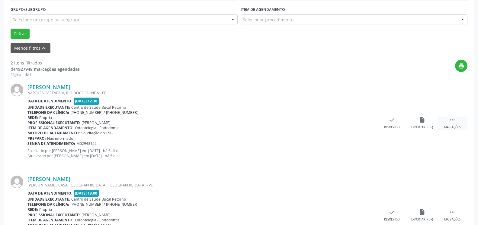
drag, startPoint x: 456, startPoint y: 122, endPoint x: 438, endPoint y: 122, distance: 18.1
click at [456, 122] on div " Mais ações" at bounding box center [452, 123] width 30 height 13
click at [426, 120] on div "alarm_off Não compareceu" at bounding box center [422, 123] width 30 height 13
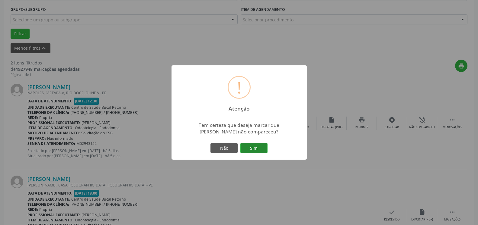
click at [256, 147] on button "Sim" at bounding box center [253, 148] width 27 height 10
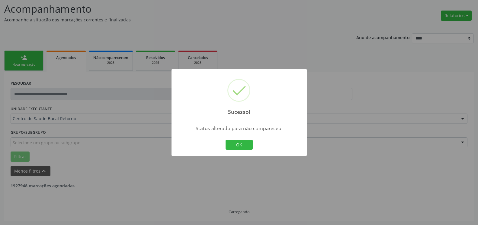
scroll to position [40, 0]
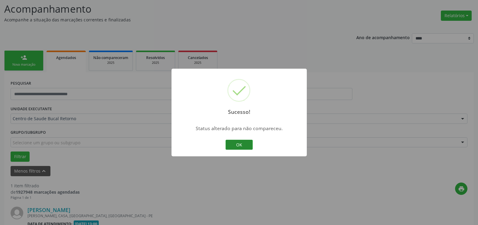
click at [240, 146] on button "OK" at bounding box center [238, 145] width 27 height 10
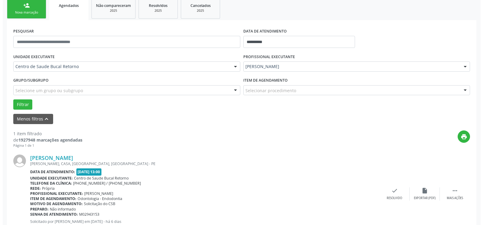
scroll to position [117, 0]
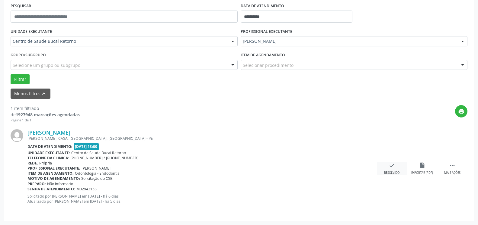
click at [388, 169] on div "check Resolvido" at bounding box center [392, 168] width 30 height 13
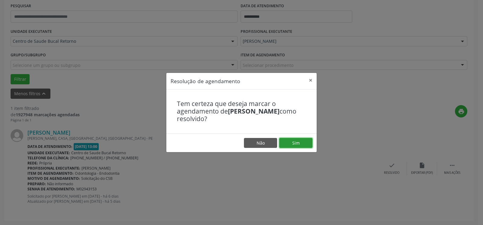
click at [292, 143] on button "Sim" at bounding box center [295, 143] width 33 height 10
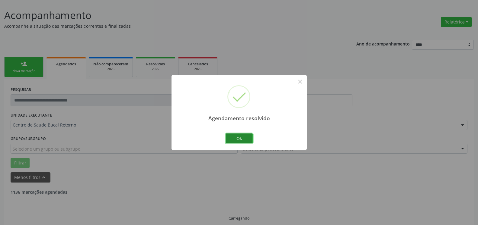
click at [237, 139] on button "Ok" at bounding box center [238, 139] width 27 height 10
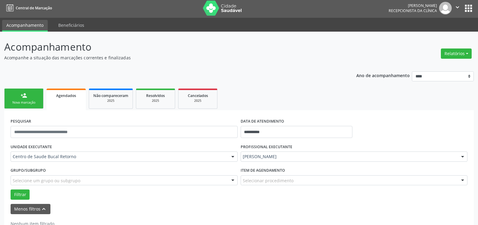
scroll to position [20, 0]
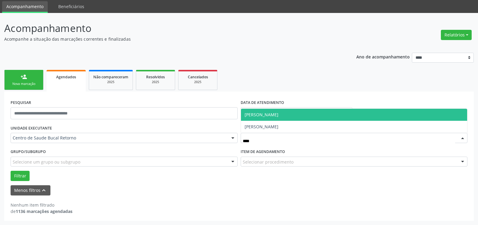
click at [318, 118] on span "[PERSON_NAME]" at bounding box center [354, 115] width 226 height 12
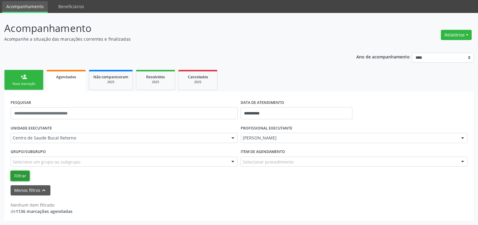
click at [23, 176] on button "Filtrar" at bounding box center [20, 176] width 19 height 10
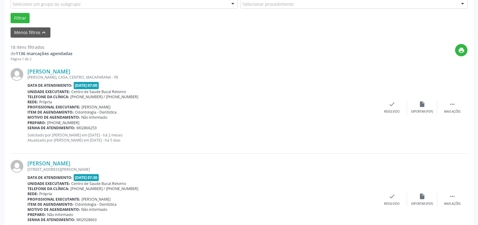
scroll to position [185, 0]
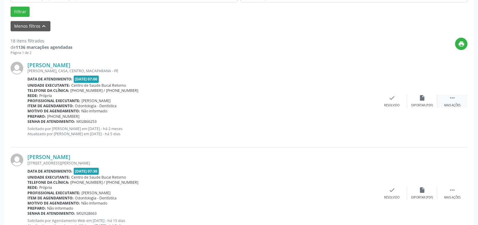
click at [453, 100] on icon "" at bounding box center [452, 98] width 7 height 7
click at [420, 100] on icon "alarm_off" at bounding box center [421, 98] width 7 height 7
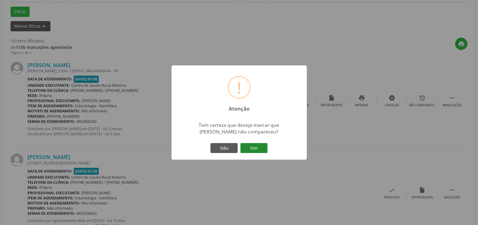
click at [258, 149] on button "Sim" at bounding box center [253, 148] width 27 height 10
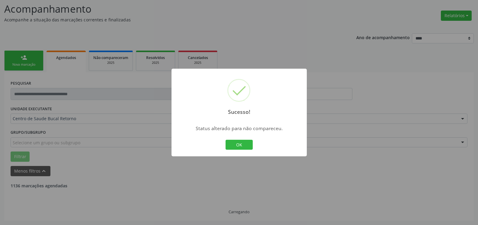
scroll to position [40, 0]
click at [239, 142] on button "OK" at bounding box center [238, 145] width 27 height 10
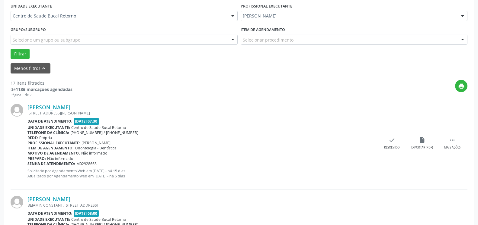
scroll to position [163, 0]
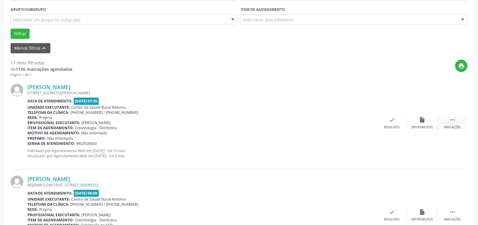
click at [450, 122] on icon "" at bounding box center [452, 120] width 7 height 7
click at [428, 127] on div "Não compareceu" at bounding box center [422, 128] width 26 height 4
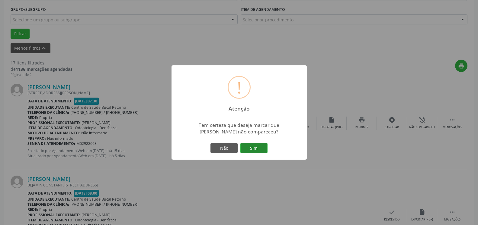
click at [253, 148] on button "Sim" at bounding box center [253, 148] width 27 height 10
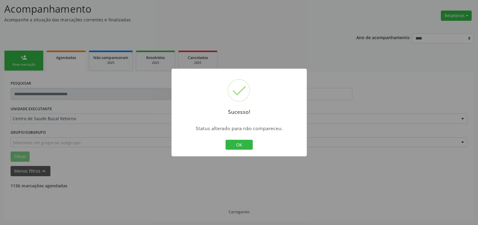
scroll to position [40, 0]
click at [246, 143] on button "OK" at bounding box center [238, 145] width 27 height 10
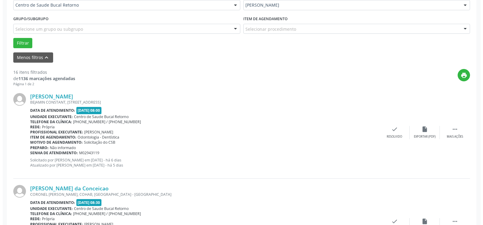
scroll to position [163, 0]
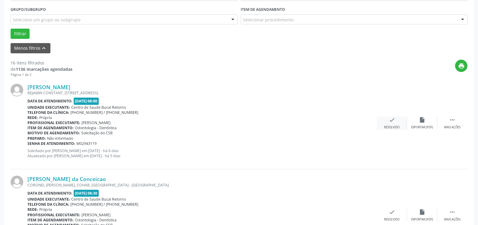
click at [392, 123] on icon "check" at bounding box center [391, 120] width 7 height 7
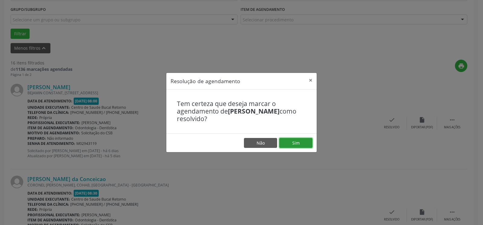
drag, startPoint x: 308, startPoint y: 141, endPoint x: 290, endPoint y: 145, distance: 19.2
click at [308, 141] on button "Sim" at bounding box center [295, 143] width 33 height 10
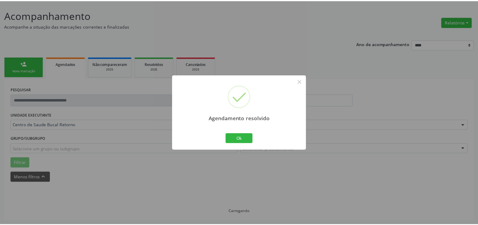
scroll to position [33, 0]
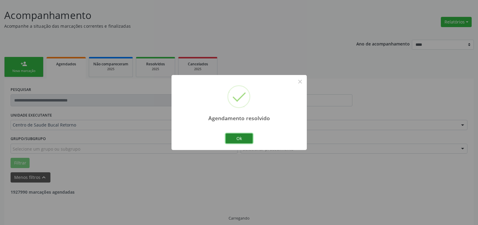
click at [246, 139] on button "Ok" at bounding box center [238, 139] width 27 height 10
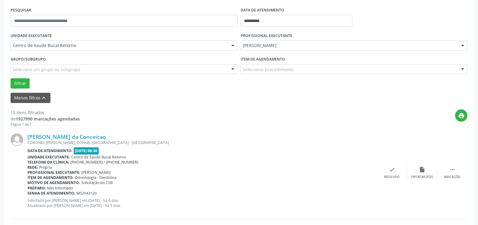
scroll to position [132, 0]
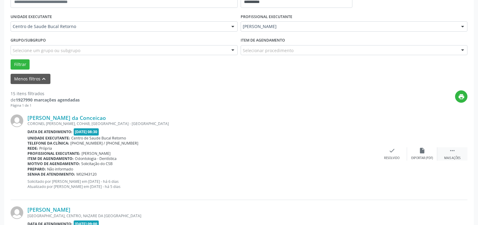
click at [456, 153] on div " Mais ações" at bounding box center [452, 154] width 30 height 13
click at [428, 148] on div "alarm_off Não compareceu" at bounding box center [422, 154] width 30 height 13
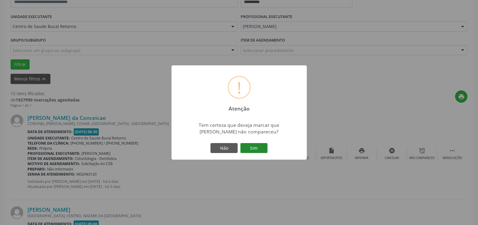
click at [258, 148] on button "Sim" at bounding box center [253, 148] width 27 height 10
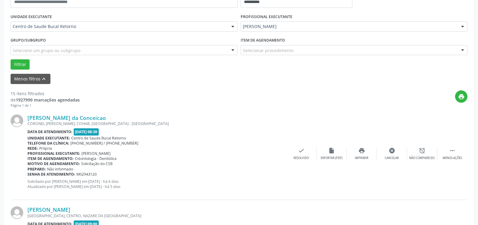
scroll to position [40, 0]
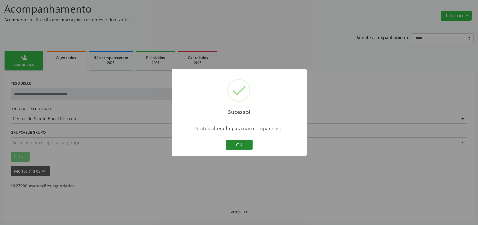
click at [242, 145] on button "OK" at bounding box center [238, 145] width 27 height 10
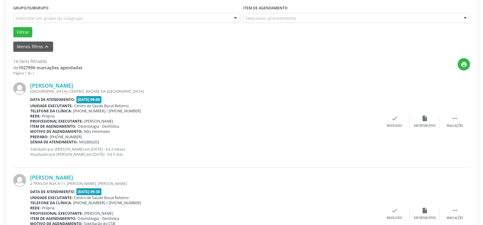
scroll to position [193, 0]
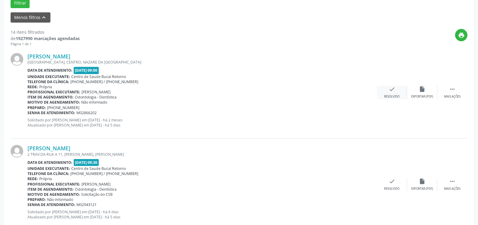
click at [390, 93] on icon "check" at bounding box center [391, 89] width 7 height 7
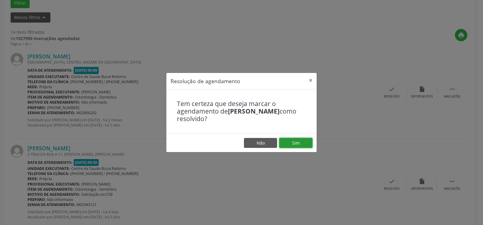
click at [300, 140] on button "Sim" at bounding box center [295, 143] width 33 height 10
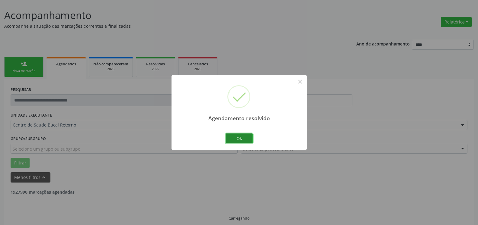
click at [242, 141] on button "Ok" at bounding box center [238, 139] width 27 height 10
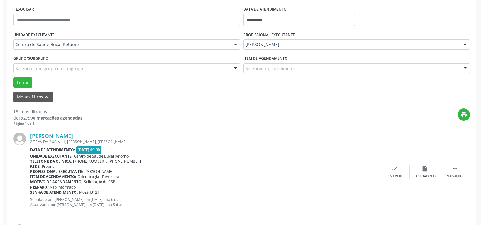
scroll to position [163, 0]
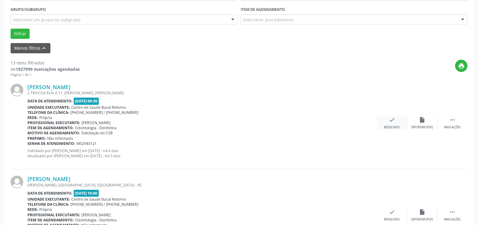
click at [392, 119] on icon "check" at bounding box center [391, 120] width 7 height 7
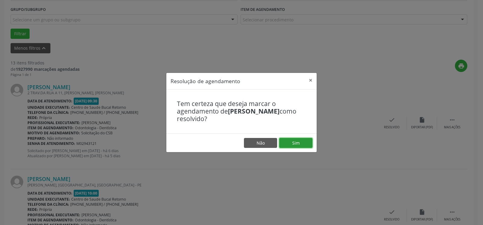
click at [296, 145] on button "Sim" at bounding box center [295, 143] width 33 height 10
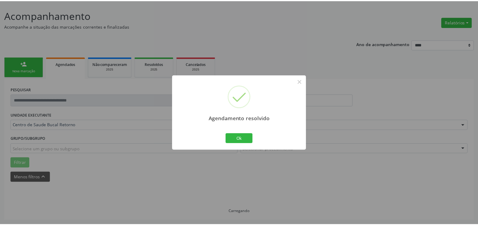
scroll to position [33, 0]
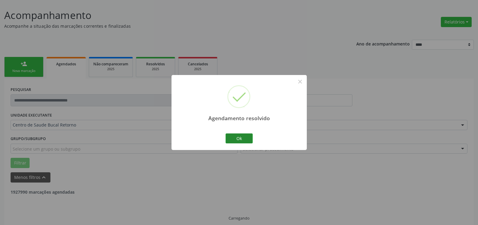
click at [235, 140] on button "Ok" at bounding box center [238, 139] width 27 height 10
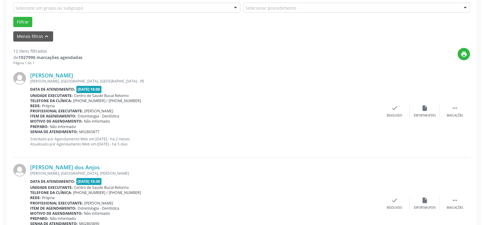
scroll to position [218, 0]
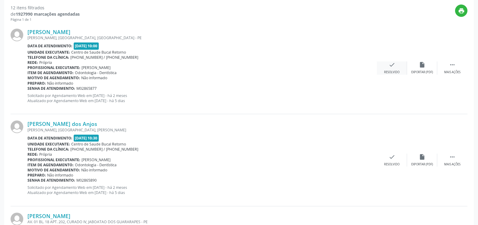
click at [390, 68] on icon "check" at bounding box center [391, 65] width 7 height 7
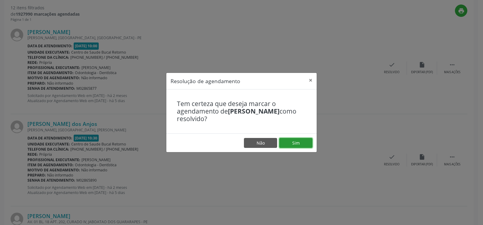
click at [298, 146] on button "Sim" at bounding box center [295, 143] width 33 height 10
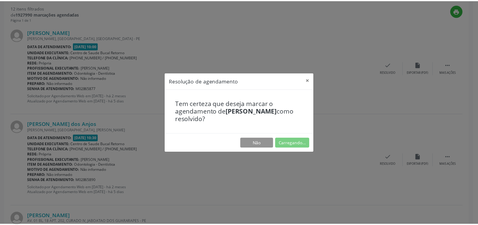
scroll to position [33, 0]
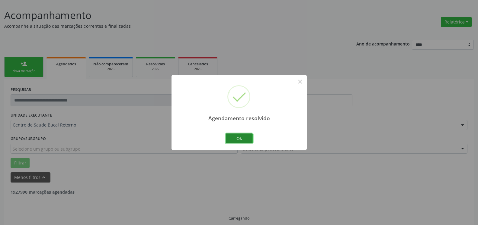
click at [237, 137] on button "Ok" at bounding box center [238, 139] width 27 height 10
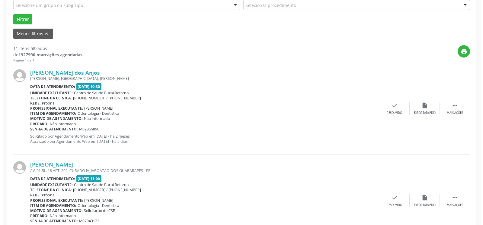
scroll to position [187, 0]
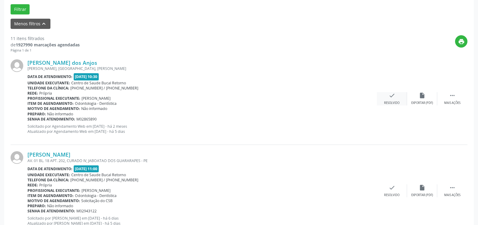
click at [388, 103] on div "Resolvido" at bounding box center [391, 103] width 15 height 4
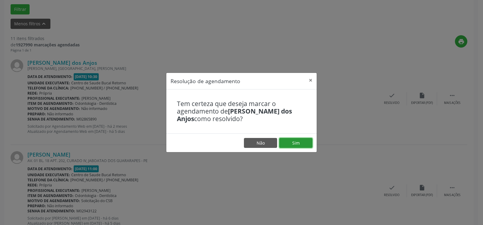
click at [308, 138] on button "Sim" at bounding box center [295, 143] width 33 height 10
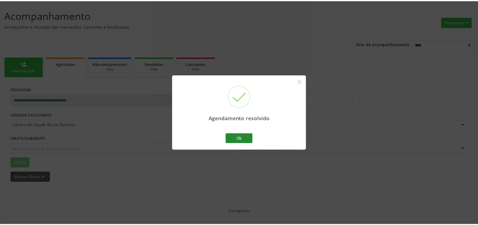
scroll to position [33, 0]
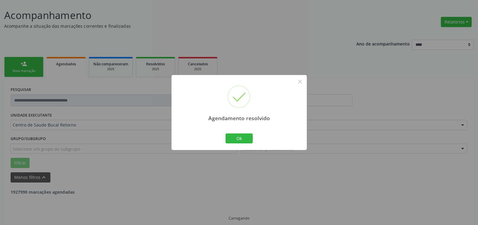
click at [239, 133] on div "Ok Cancel" at bounding box center [239, 138] width 30 height 13
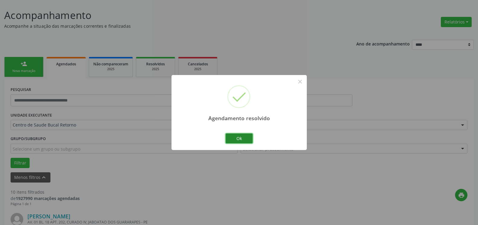
click at [236, 139] on button "Ok" at bounding box center [238, 139] width 27 height 10
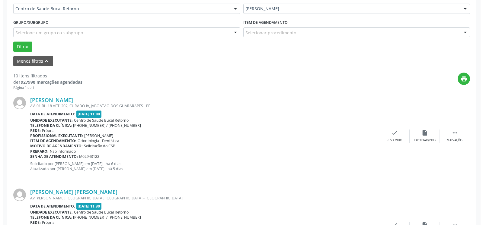
scroll to position [218, 0]
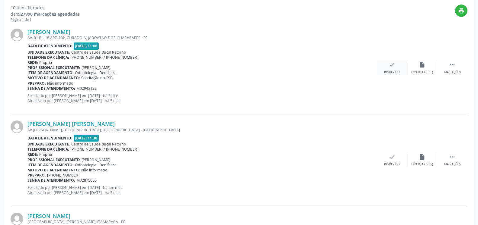
click at [391, 68] on icon "check" at bounding box center [391, 65] width 7 height 7
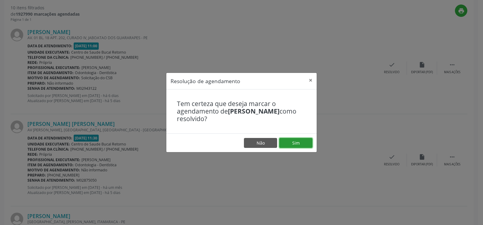
click at [296, 148] on button "Sim" at bounding box center [295, 143] width 33 height 10
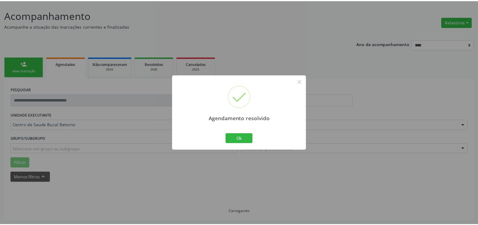
scroll to position [33, 0]
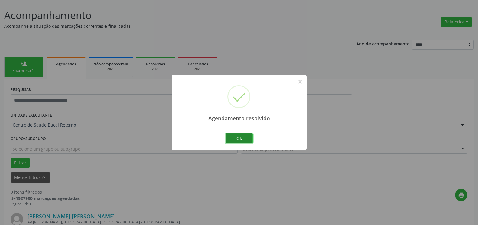
drag, startPoint x: 245, startPoint y: 134, endPoint x: 239, endPoint y: 136, distance: 6.3
click at [240, 136] on button "Ok" at bounding box center [238, 139] width 27 height 10
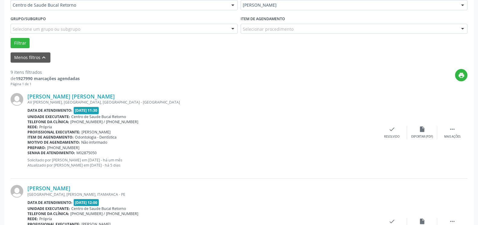
scroll to position [156, 0]
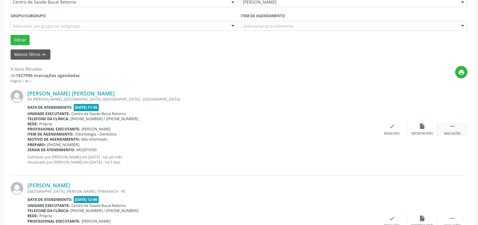
click at [454, 129] on icon "" at bounding box center [452, 126] width 7 height 7
click at [424, 130] on icon "alarm_off" at bounding box center [421, 126] width 7 height 7
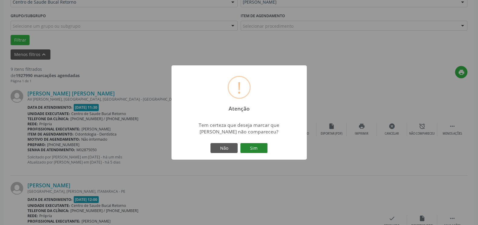
click at [247, 149] on button "Sim" at bounding box center [253, 148] width 27 height 10
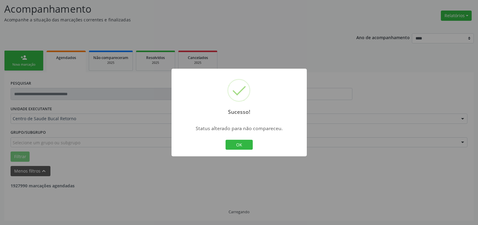
scroll to position [40, 0]
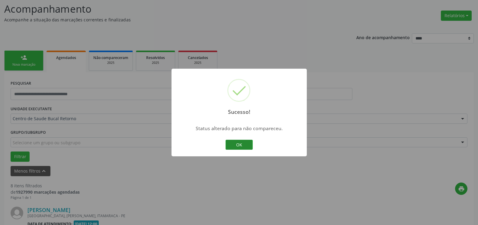
click at [242, 145] on button "OK" at bounding box center [238, 145] width 27 height 10
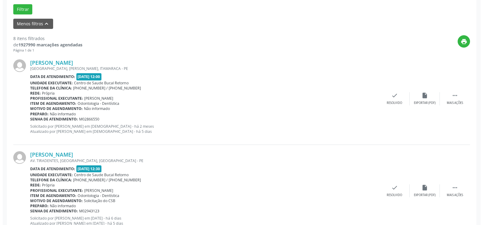
scroll to position [193, 0]
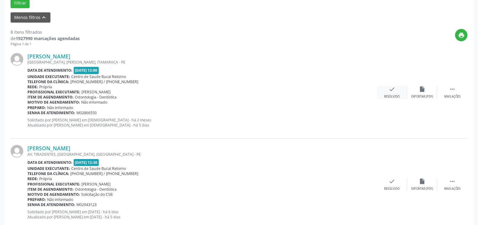
click at [400, 91] on div "check Resolvido" at bounding box center [392, 92] width 30 height 13
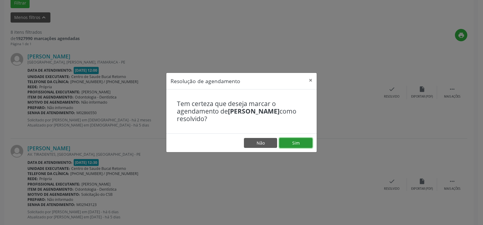
click at [296, 145] on button "Sim" at bounding box center [295, 143] width 33 height 10
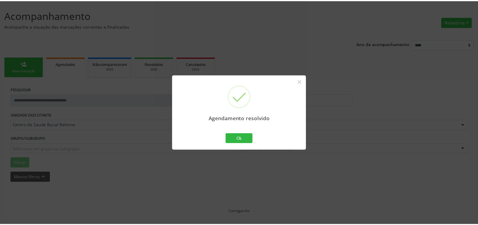
scroll to position [33, 0]
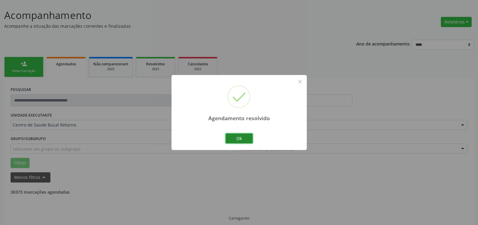
click at [240, 138] on button "Ok" at bounding box center [238, 139] width 27 height 10
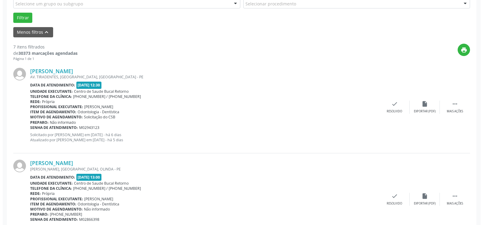
scroll to position [187, 0]
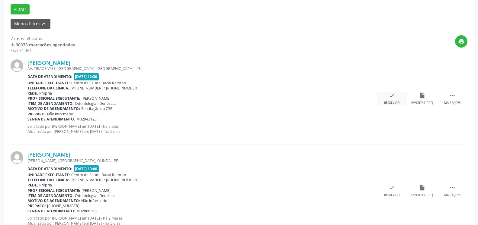
click at [391, 99] on icon "check" at bounding box center [391, 95] width 7 height 7
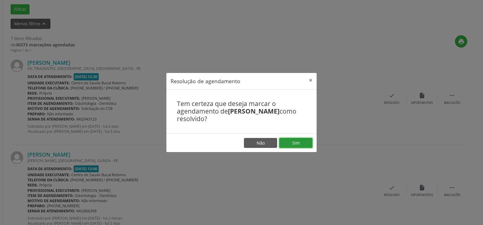
click at [297, 140] on button "Sim" at bounding box center [295, 143] width 33 height 10
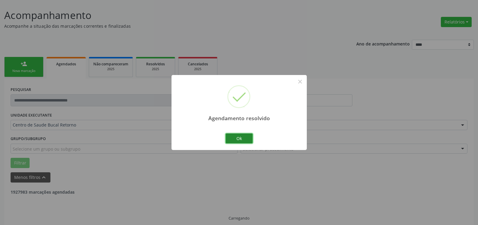
click at [243, 137] on button "Ok" at bounding box center [238, 139] width 27 height 10
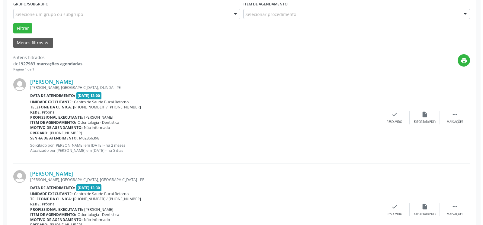
scroll to position [218, 0]
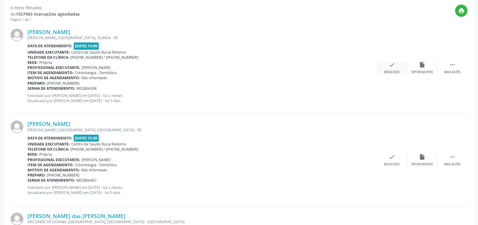
click at [387, 67] on div "check Resolvido" at bounding box center [392, 68] width 30 height 13
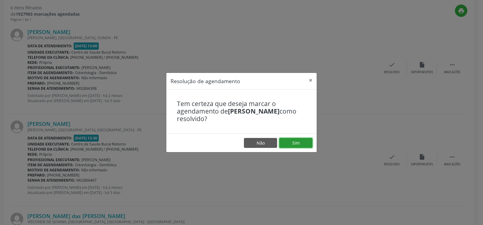
click at [295, 144] on button "Sim" at bounding box center [295, 143] width 33 height 10
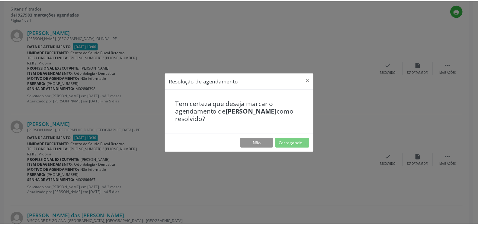
scroll to position [33, 0]
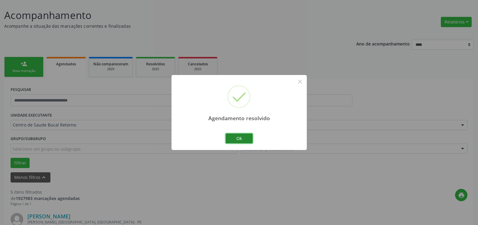
click at [243, 141] on button "Ok" at bounding box center [238, 139] width 27 height 10
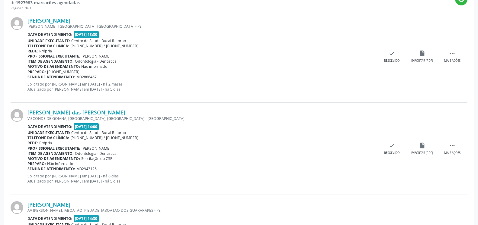
scroll to position [218, 0]
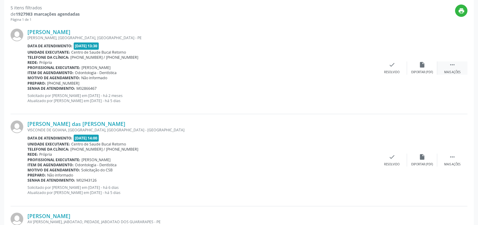
click at [454, 63] on icon "" at bounding box center [452, 65] width 7 height 7
click at [417, 69] on div "alarm_off Não compareceu" at bounding box center [422, 68] width 30 height 13
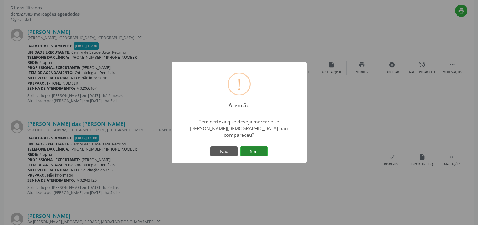
click at [259, 149] on button "Sim" at bounding box center [253, 152] width 27 height 10
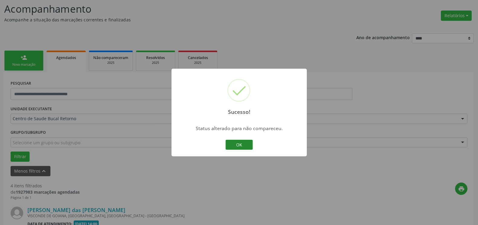
click at [241, 147] on button "OK" at bounding box center [238, 145] width 27 height 10
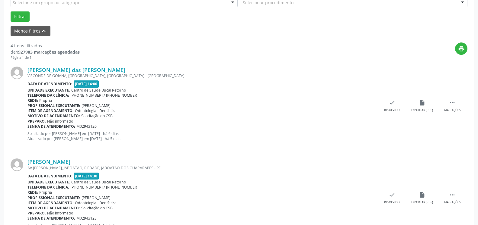
scroll to position [224, 0]
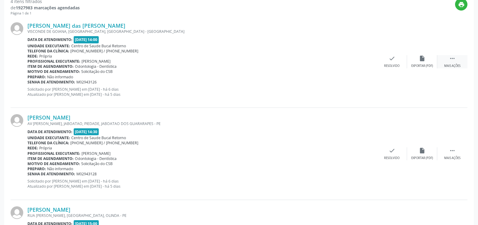
click at [449, 60] on icon "" at bounding box center [452, 58] width 7 height 7
click at [431, 63] on div "alarm_off Não compareceu" at bounding box center [422, 61] width 30 height 13
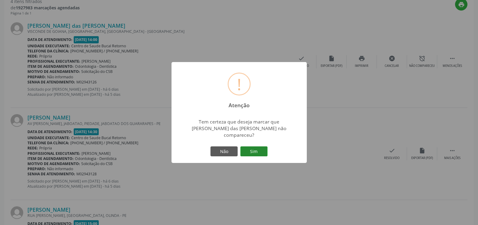
click at [252, 152] on button "Sim" at bounding box center [253, 152] width 27 height 10
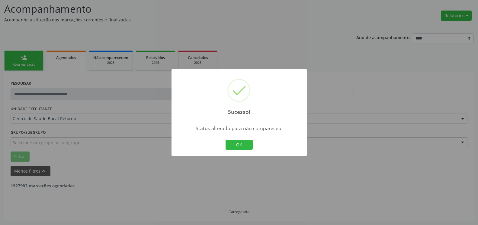
scroll to position [40, 0]
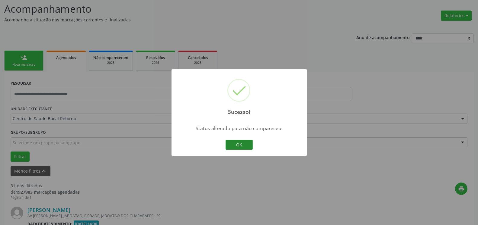
click at [238, 146] on button "OK" at bounding box center [238, 145] width 27 height 10
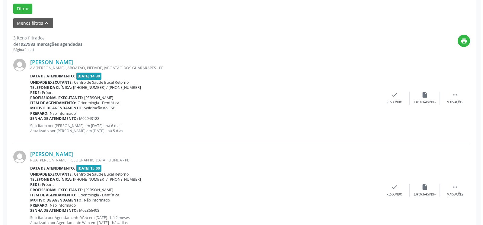
scroll to position [193, 0]
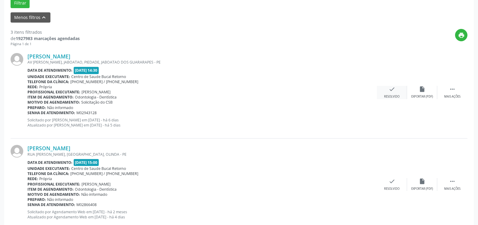
click at [391, 92] on icon "check" at bounding box center [391, 89] width 7 height 7
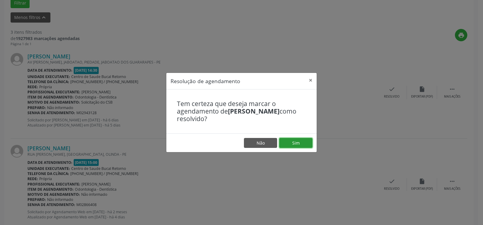
click at [293, 145] on button "Sim" at bounding box center [295, 143] width 33 height 10
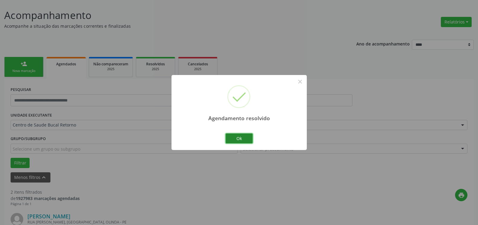
click at [245, 139] on button "Ok" at bounding box center [238, 139] width 27 height 10
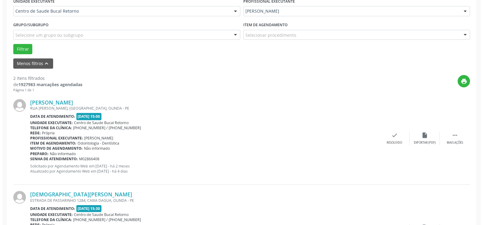
scroll to position [209, 0]
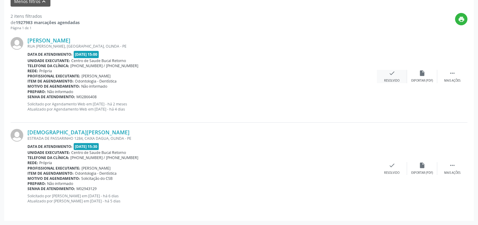
click at [388, 77] on div "check Resolvido" at bounding box center [392, 76] width 30 height 13
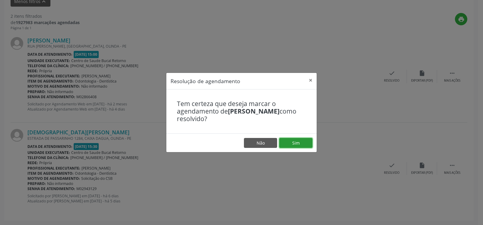
click at [292, 146] on button "Sim" at bounding box center [295, 143] width 33 height 10
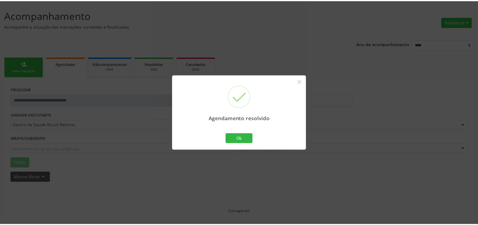
scroll to position [33, 0]
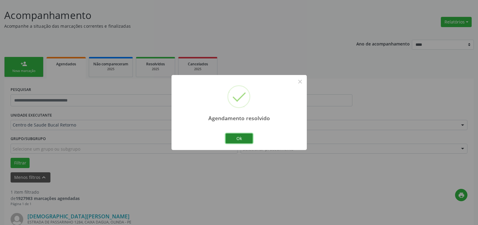
click at [232, 137] on button "Ok" at bounding box center [238, 139] width 27 height 10
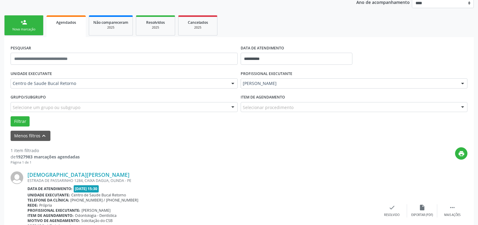
scroll to position [117, 0]
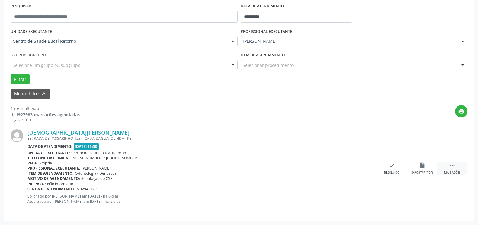
click at [457, 168] on div " Mais ações" at bounding box center [452, 168] width 30 height 13
click at [420, 167] on icon "alarm_off" at bounding box center [421, 165] width 7 height 7
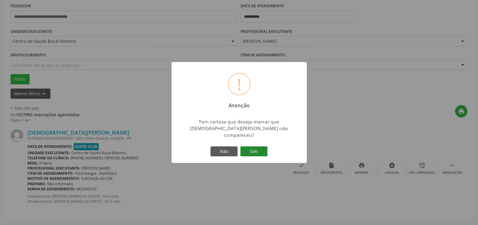
click at [258, 151] on button "Sim" at bounding box center [253, 152] width 27 height 10
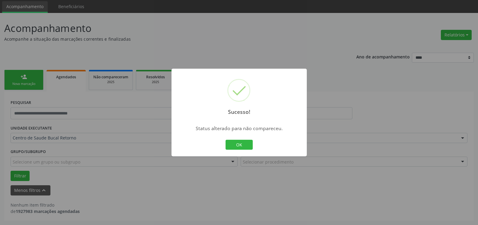
scroll to position [20, 0]
click at [237, 145] on button "OK" at bounding box center [238, 145] width 27 height 10
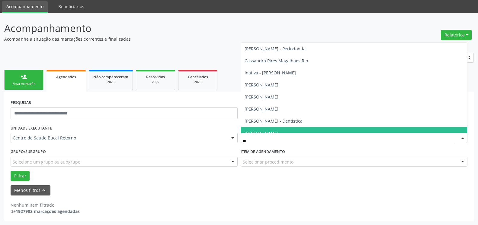
type input "***"
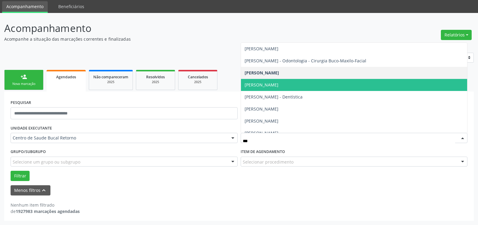
drag, startPoint x: 285, startPoint y: 82, endPoint x: 230, endPoint y: 98, distance: 57.3
click at [286, 82] on span "[PERSON_NAME]" at bounding box center [354, 85] width 226 height 12
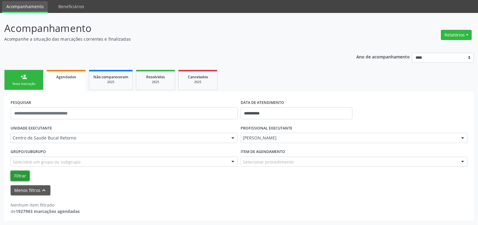
click at [17, 176] on button "Filtrar" at bounding box center [20, 176] width 19 height 10
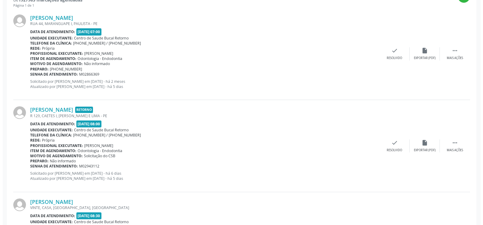
scroll to position [236, 0]
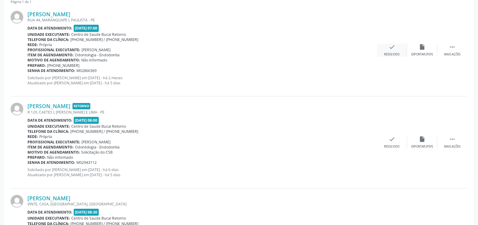
click at [393, 50] on icon "check" at bounding box center [391, 47] width 7 height 7
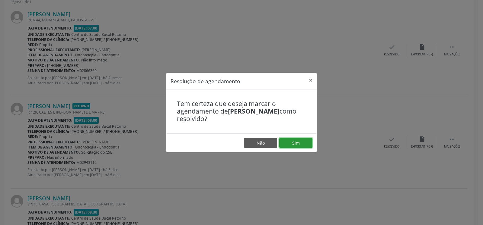
click at [295, 140] on button "Sim" at bounding box center [295, 143] width 33 height 10
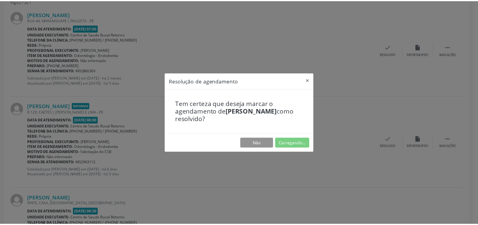
scroll to position [33, 0]
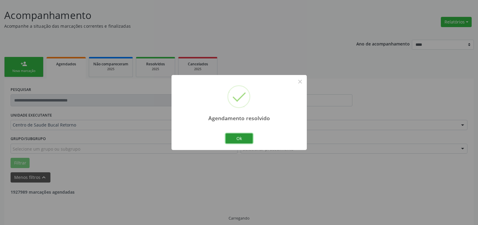
click at [242, 141] on button "Ok" at bounding box center [238, 139] width 27 height 10
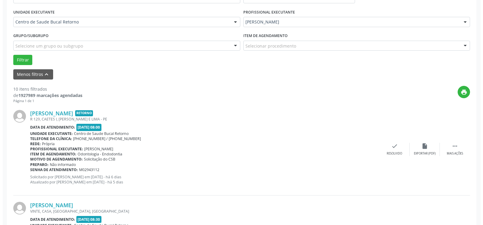
scroll to position [163, 0]
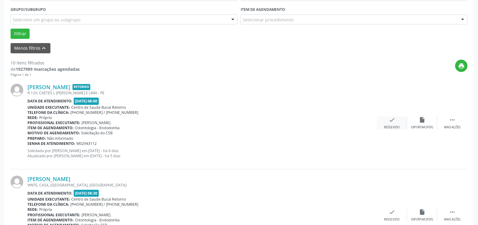
click at [390, 123] on icon "check" at bounding box center [391, 120] width 7 height 7
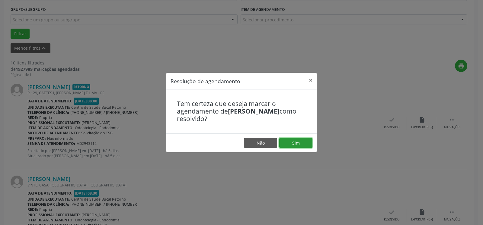
click at [302, 144] on button "Sim" at bounding box center [295, 143] width 33 height 10
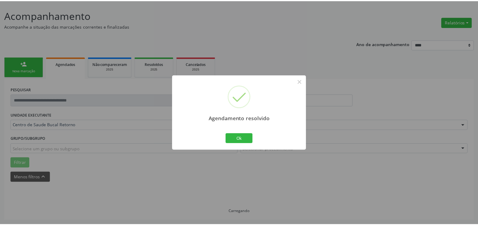
scroll to position [33, 0]
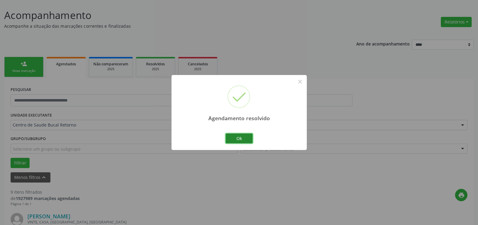
click at [227, 139] on button "Ok" at bounding box center [238, 139] width 27 height 10
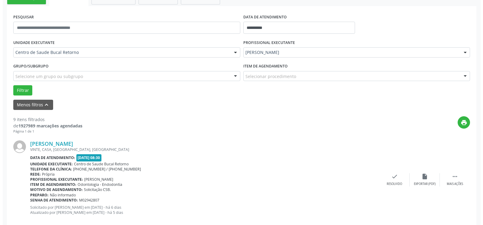
scroll to position [156, 0]
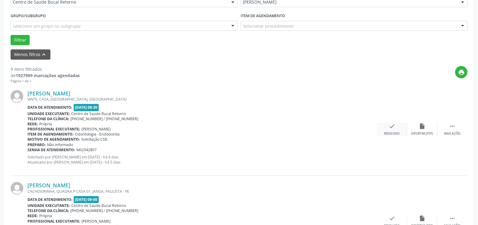
click at [390, 132] on div "Resolvido" at bounding box center [391, 134] width 15 height 4
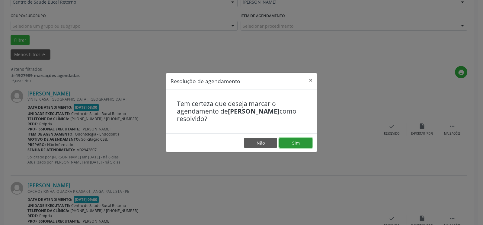
drag, startPoint x: 304, startPoint y: 139, endPoint x: 300, endPoint y: 142, distance: 5.0
click at [302, 141] on button "Sim" at bounding box center [295, 143] width 33 height 10
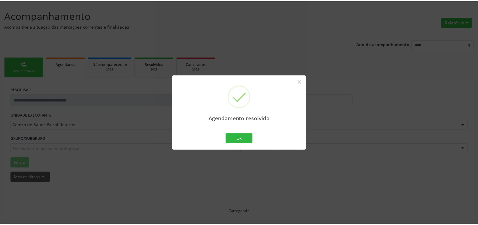
scroll to position [33, 0]
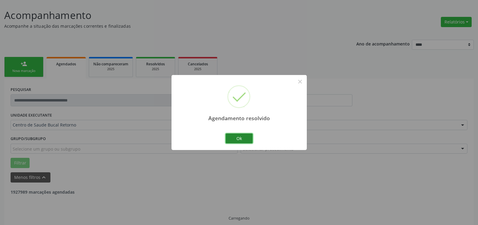
click at [243, 138] on button "Ok" at bounding box center [238, 139] width 27 height 10
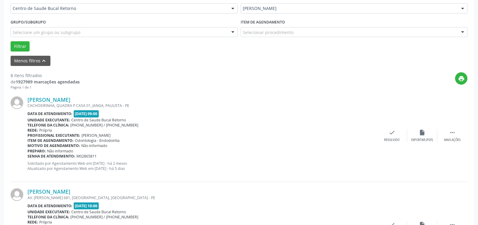
scroll to position [187, 0]
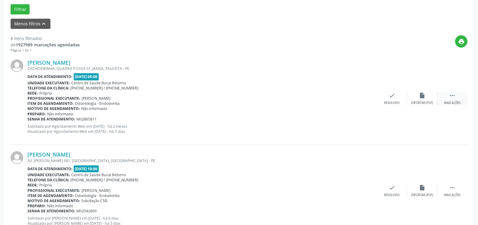
click at [452, 98] on icon "" at bounding box center [452, 95] width 7 height 7
click at [419, 97] on icon "alarm_off" at bounding box center [421, 95] width 7 height 7
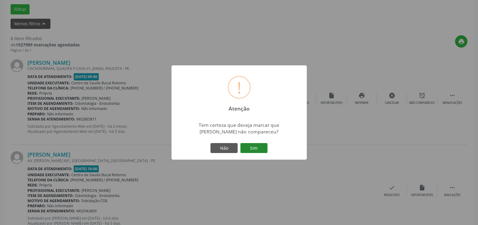
click at [255, 147] on button "Sim" at bounding box center [253, 148] width 27 height 10
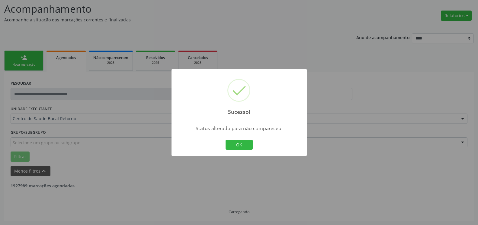
scroll to position [40, 0]
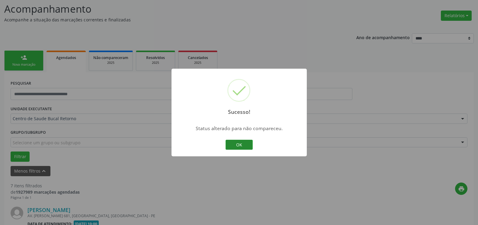
click at [245, 145] on button "OK" at bounding box center [238, 145] width 27 height 10
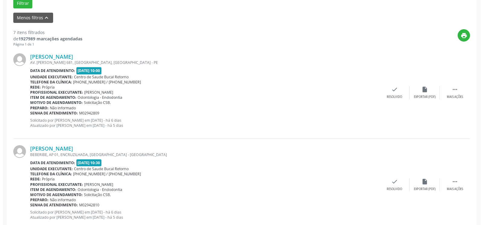
scroll to position [193, 0]
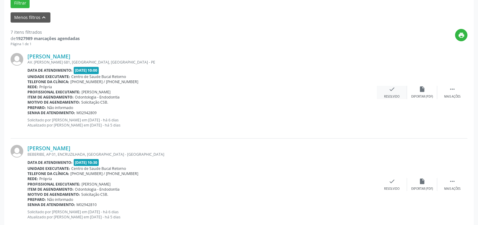
click at [391, 93] on icon "check" at bounding box center [391, 89] width 7 height 7
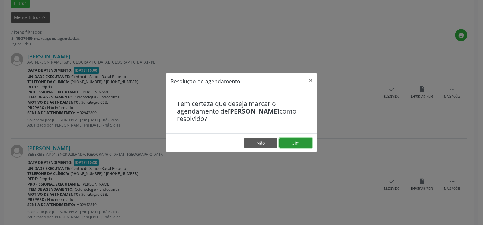
click at [296, 143] on button "Sim" at bounding box center [295, 143] width 33 height 10
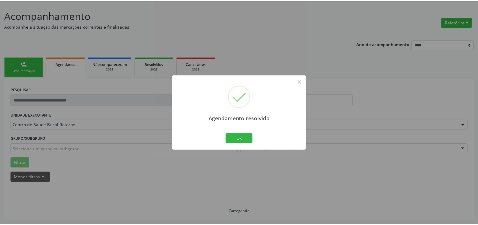
scroll to position [33, 0]
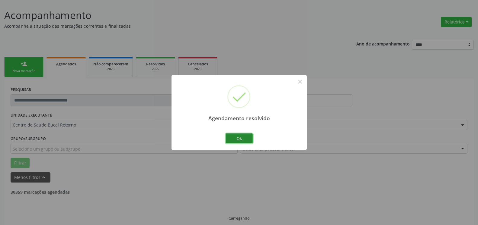
click at [245, 142] on button "Ok" at bounding box center [238, 139] width 27 height 10
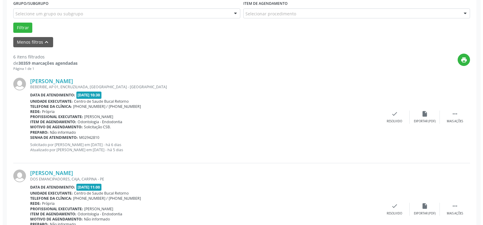
scroll to position [187, 0]
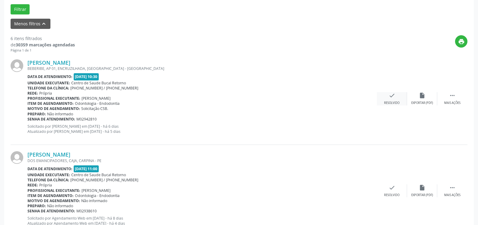
click at [390, 97] on icon "check" at bounding box center [391, 95] width 7 height 7
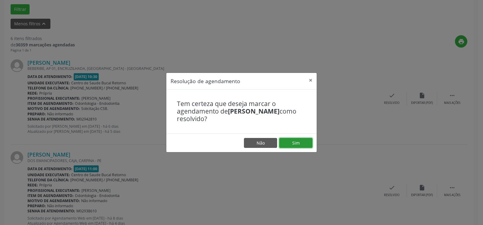
click at [291, 144] on button "Sim" at bounding box center [295, 143] width 33 height 10
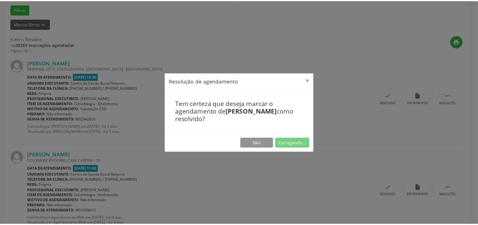
scroll to position [33, 0]
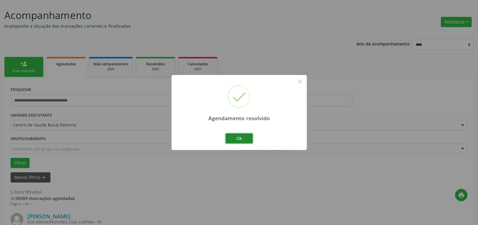
click at [239, 138] on button "Ok" at bounding box center [238, 139] width 27 height 10
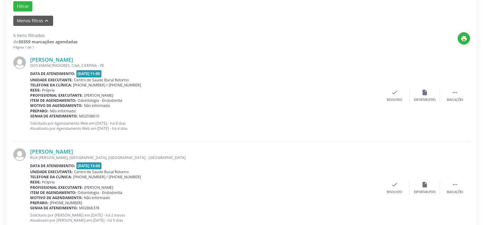
scroll to position [218, 0]
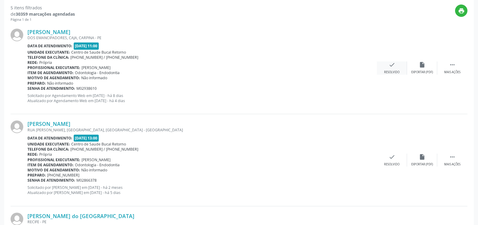
click at [390, 70] on div "check Resolvido" at bounding box center [392, 68] width 30 height 13
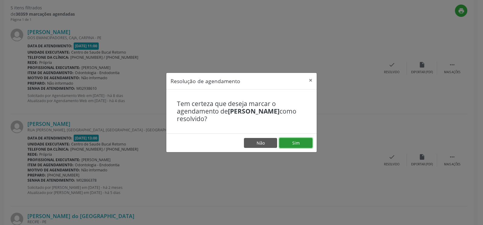
click at [306, 142] on button "Sim" at bounding box center [295, 143] width 33 height 10
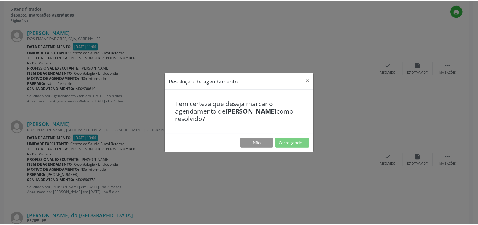
scroll to position [33, 0]
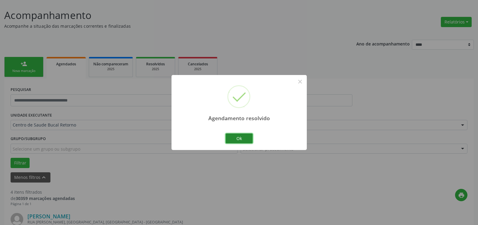
click at [249, 139] on button "Ok" at bounding box center [238, 139] width 27 height 10
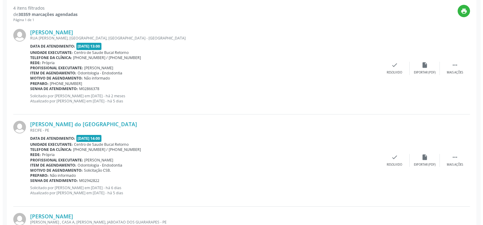
scroll to position [218, 0]
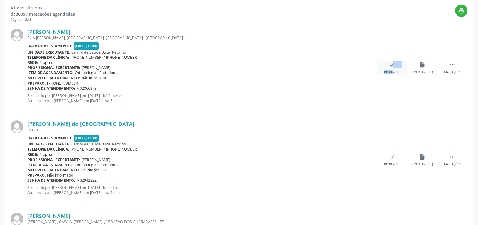
click at [388, 68] on div "check Resolvido" at bounding box center [392, 68] width 30 height 13
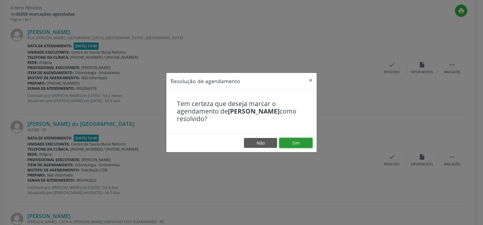
click at [299, 141] on button "Sim" at bounding box center [295, 143] width 33 height 10
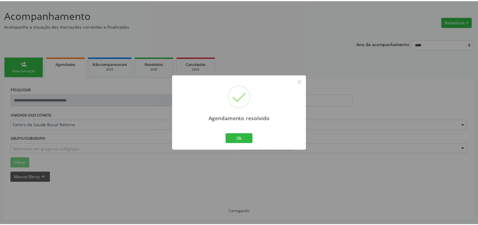
scroll to position [33, 0]
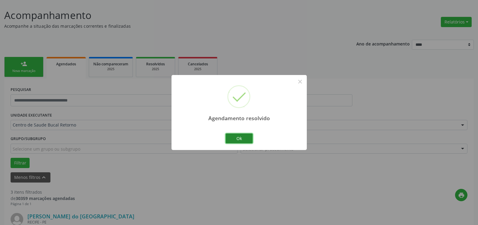
click at [251, 138] on button "Ok" at bounding box center [238, 139] width 27 height 10
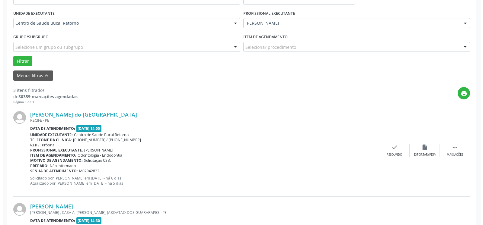
scroll to position [218, 0]
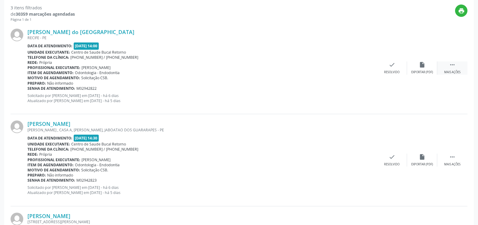
click at [454, 66] on icon "" at bounding box center [452, 65] width 7 height 7
click at [394, 68] on icon "cancel" at bounding box center [391, 65] width 7 height 7
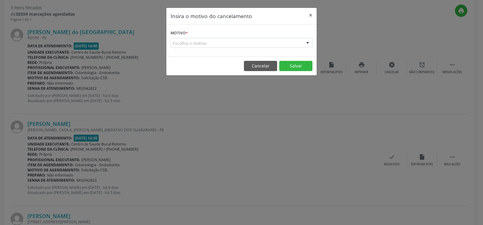
click at [223, 40] on div "Escolha o motivo" at bounding box center [241, 43] width 142 height 10
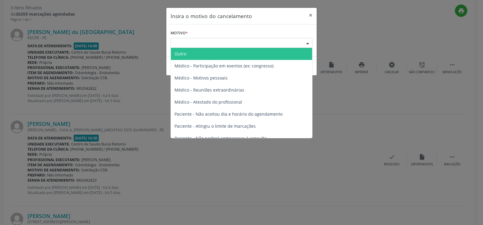
click at [213, 55] on span "Outro" at bounding box center [241, 54] width 141 height 12
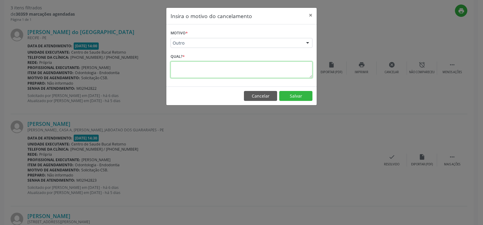
click at [216, 71] on textarea at bounding box center [241, 70] width 142 height 17
type textarea "*"
type textarea "**********"
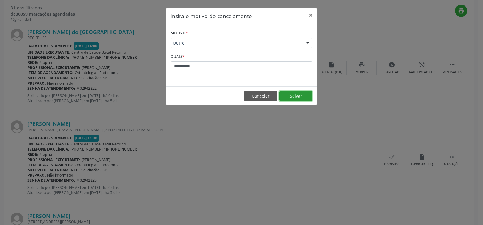
click at [296, 96] on button "Salvar" at bounding box center [295, 96] width 33 height 10
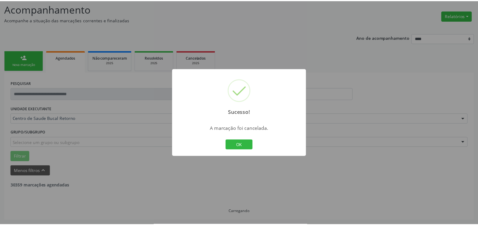
scroll to position [40, 0]
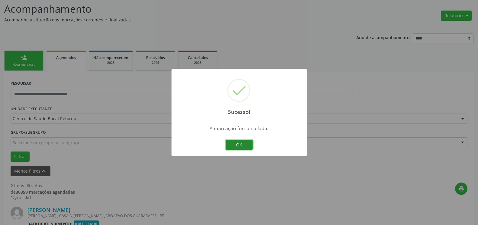
click at [238, 143] on button "OK" at bounding box center [238, 145] width 27 height 10
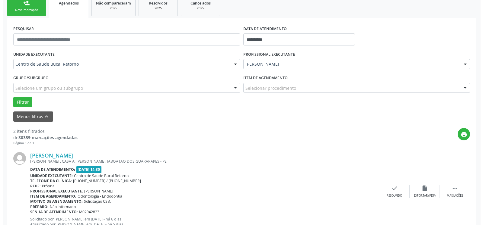
scroll to position [163, 0]
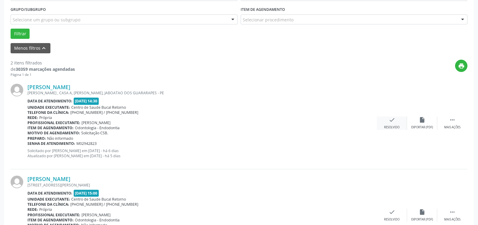
click at [396, 125] on div "check Resolvido" at bounding box center [392, 123] width 30 height 13
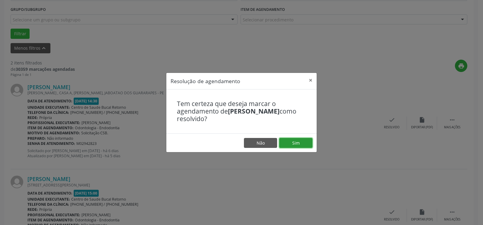
click at [292, 143] on button "Sim" at bounding box center [295, 143] width 33 height 10
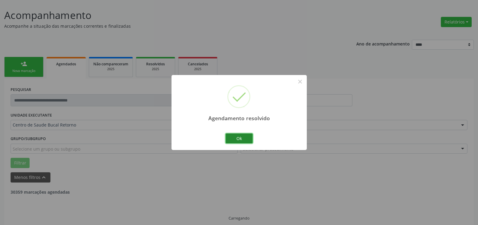
click at [237, 138] on button "Ok" at bounding box center [238, 139] width 27 height 10
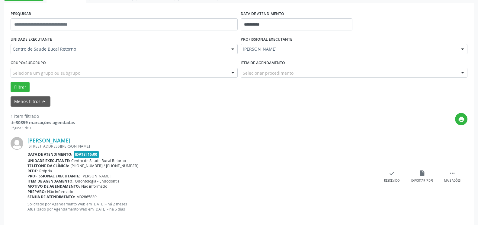
scroll to position [117, 0]
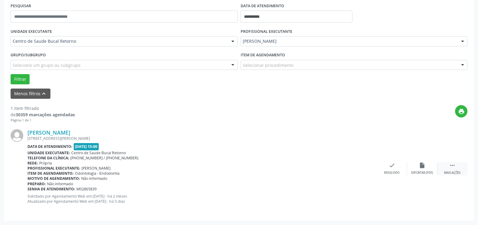
click at [450, 164] on icon "" at bounding box center [452, 165] width 7 height 7
click at [423, 166] on icon "alarm_off" at bounding box center [421, 165] width 7 height 7
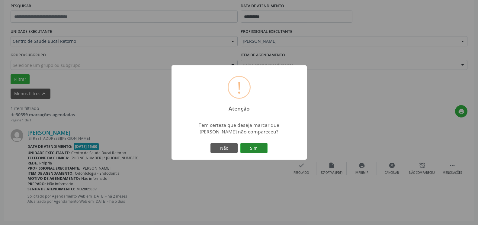
click at [262, 147] on button "Sim" at bounding box center [253, 148] width 27 height 10
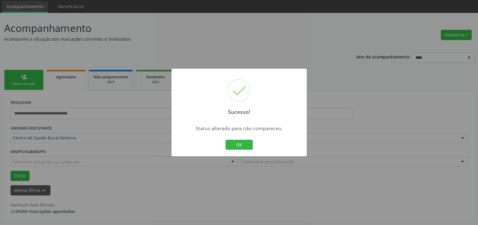
scroll to position [20, 0]
click at [240, 145] on button "OK" at bounding box center [238, 145] width 27 height 10
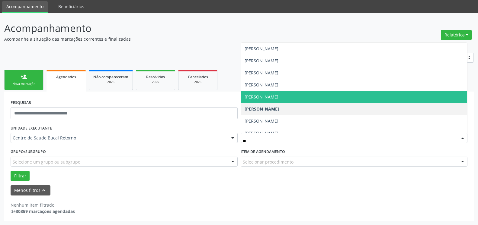
type input "***"
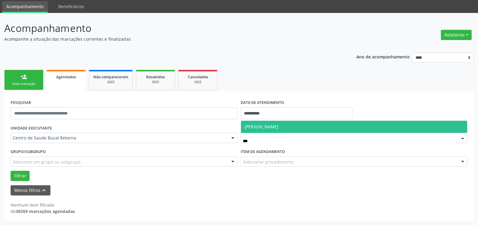
click at [309, 129] on span "[PERSON_NAME]" at bounding box center [354, 127] width 226 height 12
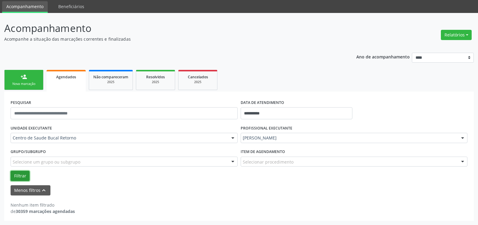
click at [22, 174] on button "Filtrar" at bounding box center [20, 176] width 19 height 10
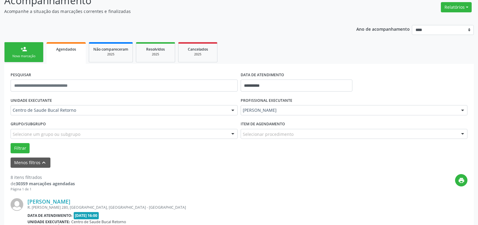
scroll to position [143, 0]
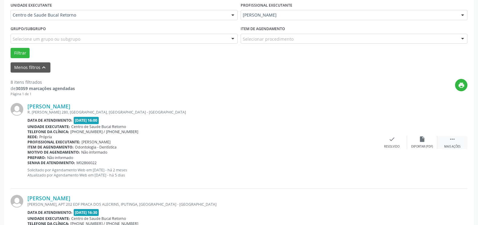
click at [452, 143] on icon "" at bounding box center [452, 139] width 7 height 7
click at [429, 143] on div "alarm_off Não compareceu" at bounding box center [422, 142] width 30 height 13
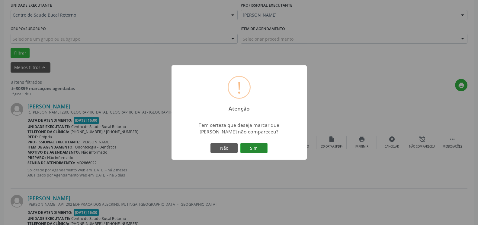
click at [262, 150] on button "Sim" at bounding box center [253, 148] width 27 height 10
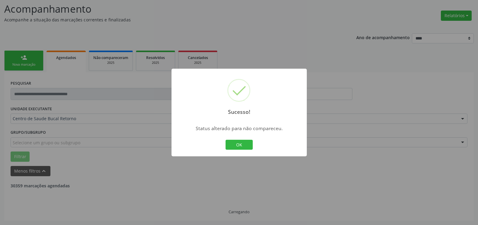
scroll to position [40, 0]
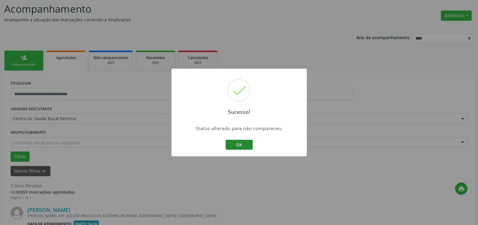
click at [245, 145] on button "OK" at bounding box center [238, 145] width 27 height 10
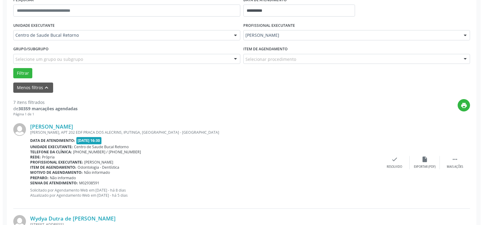
scroll to position [132, 0]
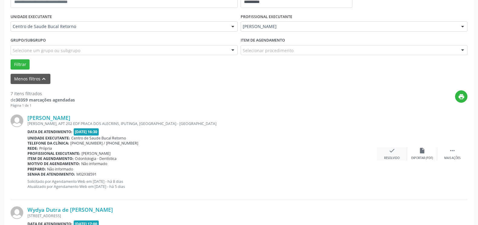
click at [393, 153] on icon "check" at bounding box center [391, 151] width 7 height 7
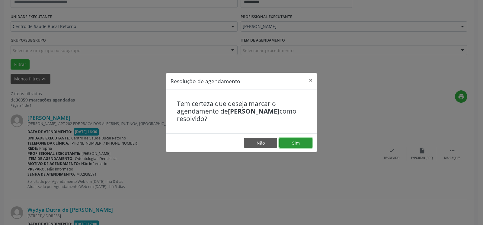
click at [293, 146] on button "Sim" at bounding box center [295, 143] width 33 height 10
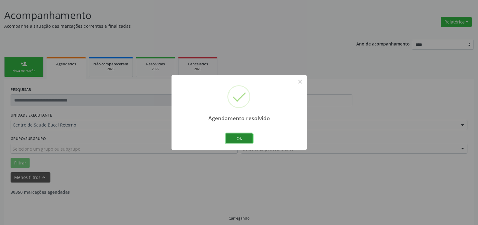
click at [242, 138] on button "Ok" at bounding box center [238, 139] width 27 height 10
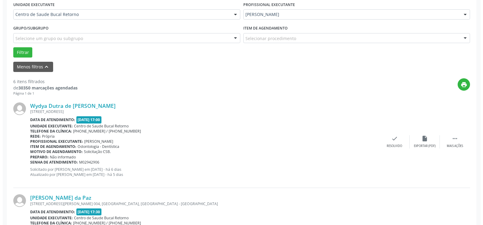
scroll to position [156, 0]
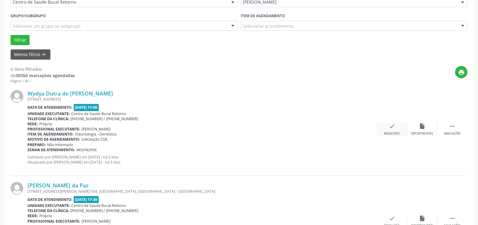
click at [389, 129] on icon "check" at bounding box center [391, 126] width 7 height 7
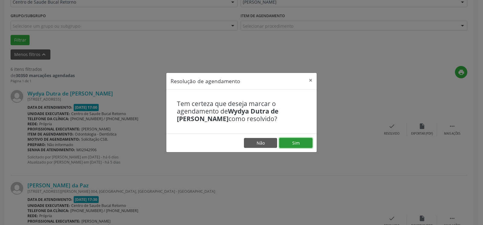
click at [299, 142] on button "Sim" at bounding box center [295, 143] width 33 height 10
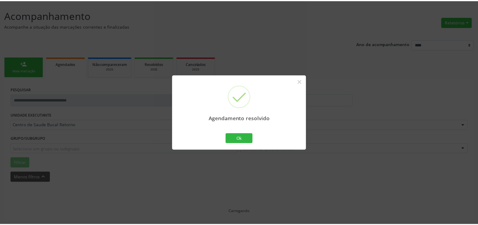
scroll to position [33, 0]
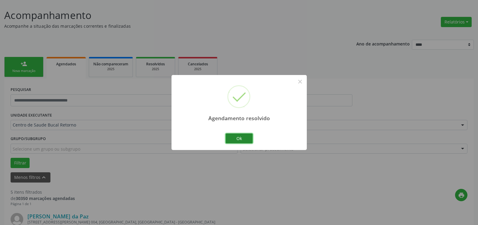
click at [242, 140] on button "Ok" at bounding box center [238, 139] width 27 height 10
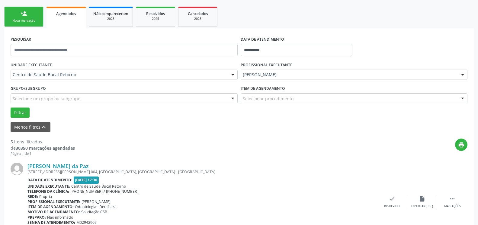
scroll to position [126, 0]
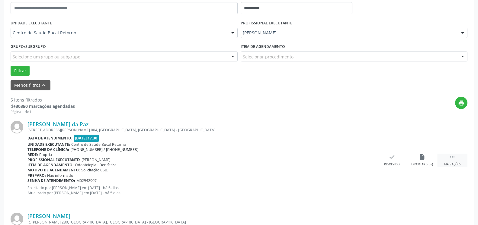
click at [455, 163] on div "Mais ações" at bounding box center [452, 165] width 16 height 4
click at [428, 158] on div "alarm_off Não compareceu" at bounding box center [422, 160] width 30 height 13
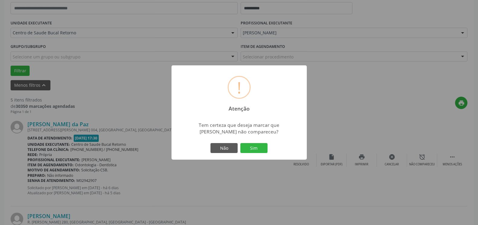
drag, startPoint x: 264, startPoint y: 149, endPoint x: 261, endPoint y: 148, distance: 3.2
click at [263, 149] on button "Sim" at bounding box center [253, 148] width 27 height 10
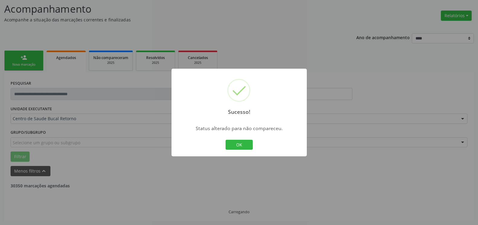
scroll to position [40, 0]
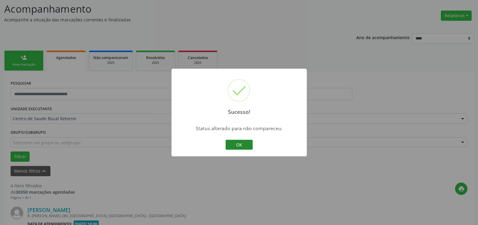
click at [245, 143] on button "OK" at bounding box center [238, 145] width 27 height 10
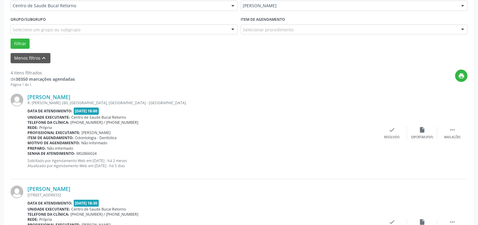
scroll to position [163, 0]
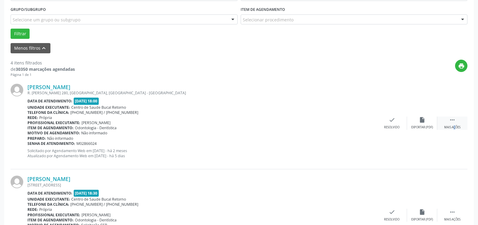
click at [447, 121] on div " Mais ações" at bounding box center [452, 123] width 30 height 13
click at [425, 121] on icon "alarm_off" at bounding box center [421, 120] width 7 height 7
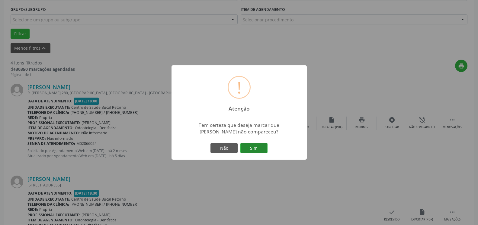
click at [262, 147] on button "Sim" at bounding box center [253, 148] width 27 height 10
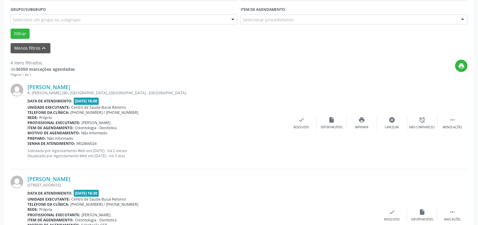
scroll to position [40, 0]
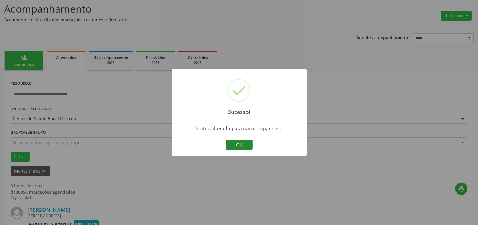
click at [241, 148] on button "OK" at bounding box center [238, 145] width 27 height 10
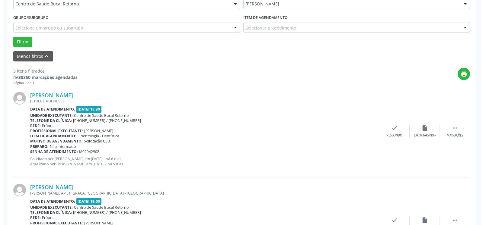
scroll to position [163, 0]
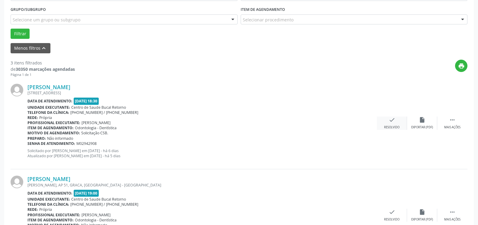
click at [395, 123] on icon "check" at bounding box center [391, 120] width 7 height 7
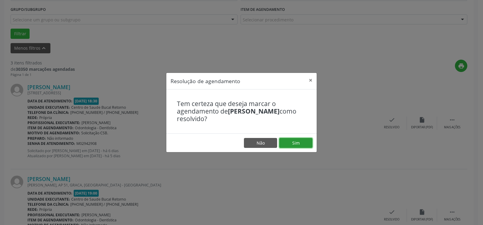
click at [307, 141] on button "Sim" at bounding box center [295, 143] width 33 height 10
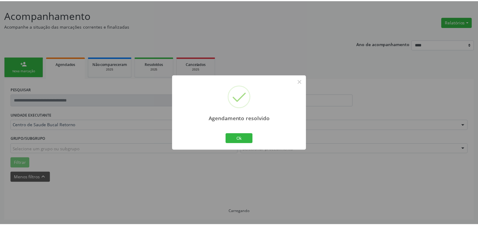
scroll to position [33, 0]
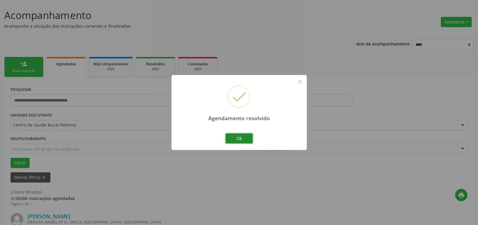
click at [239, 137] on button "Ok" at bounding box center [238, 139] width 27 height 10
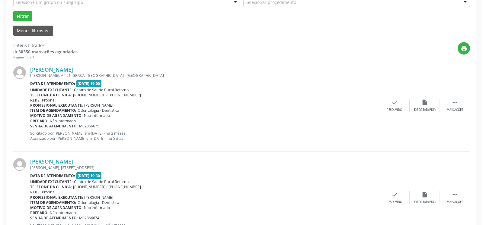
scroll to position [187, 0]
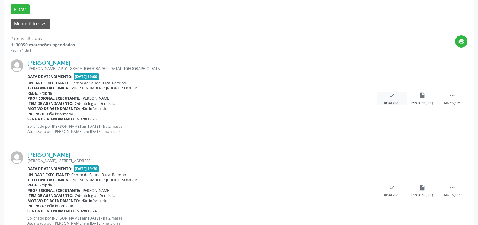
click at [390, 96] on icon "check" at bounding box center [391, 95] width 7 height 7
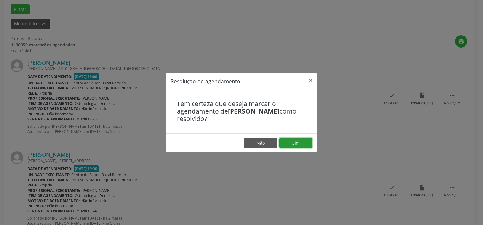
click at [302, 140] on button "Sim" at bounding box center [295, 143] width 33 height 10
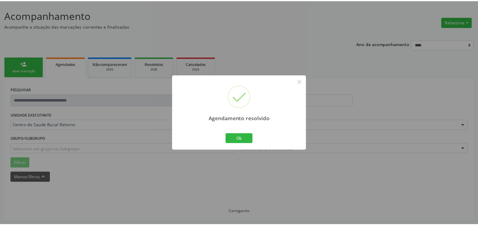
scroll to position [33, 0]
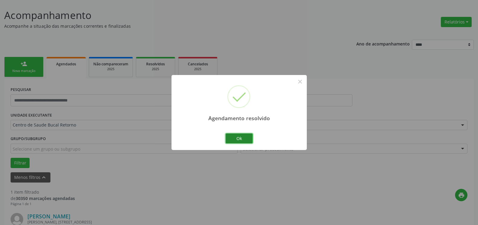
click at [235, 140] on button "Ok" at bounding box center [238, 139] width 27 height 10
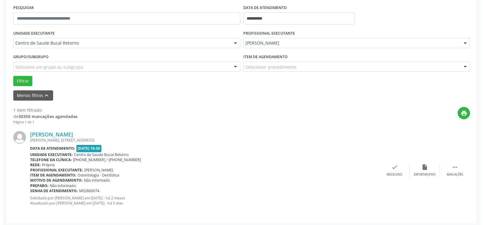
scroll to position [117, 0]
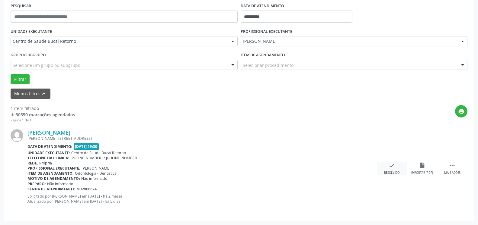
click at [390, 167] on icon "check" at bounding box center [391, 165] width 7 height 7
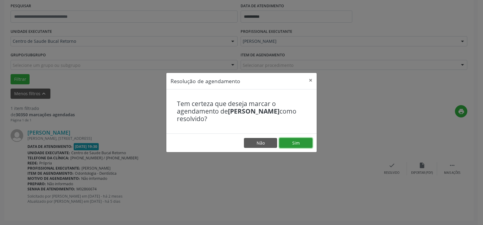
drag, startPoint x: 305, startPoint y: 144, endPoint x: 257, endPoint y: 140, distance: 48.1
click at [305, 144] on button "Sim" at bounding box center [295, 143] width 33 height 10
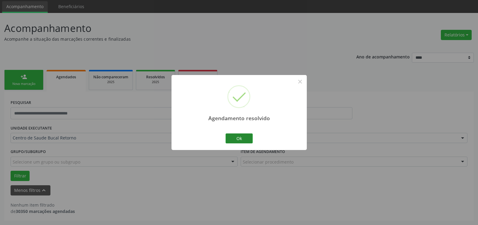
scroll to position [20, 0]
click at [251, 136] on button "Ok" at bounding box center [238, 139] width 27 height 10
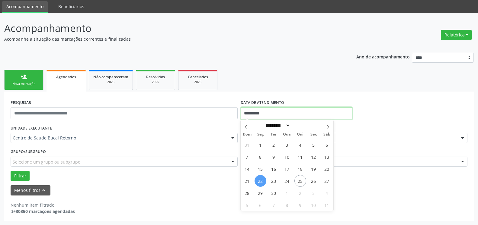
drag, startPoint x: 281, startPoint y: 112, endPoint x: 236, endPoint y: 115, distance: 45.0
click at [240, 115] on input "**********" at bounding box center [296, 113] width 112 height 12
click at [22, 177] on button "Filtrar" at bounding box center [20, 176] width 19 height 10
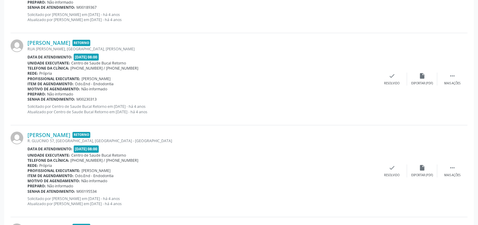
scroll to position [1424, 0]
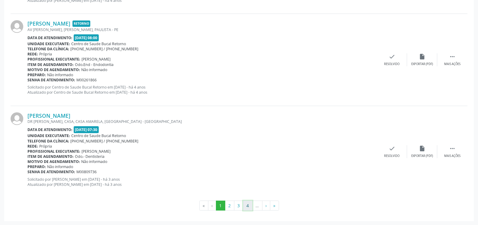
click at [249, 206] on button "4" at bounding box center [247, 206] width 9 height 10
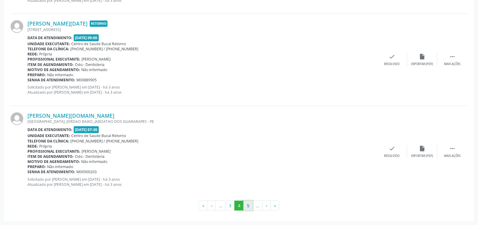
click at [249, 205] on button "5" at bounding box center [247, 206] width 9 height 10
click at [248, 205] on button "6" at bounding box center [247, 206] width 9 height 10
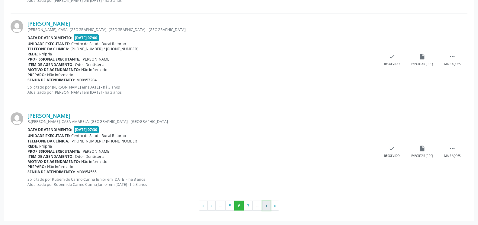
click at [268, 206] on button "›" at bounding box center [266, 206] width 8 height 10
click at [278, 205] on button "»" at bounding box center [274, 206] width 9 height 10
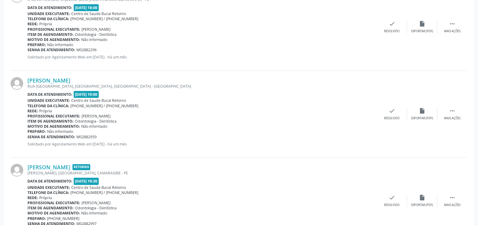
scroll to position [825, 0]
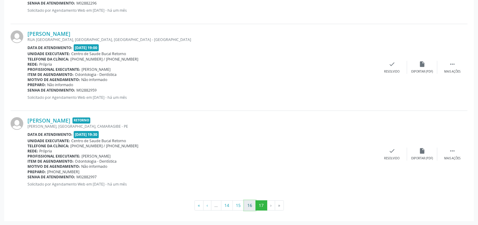
click at [250, 205] on button "16" at bounding box center [250, 206] width 12 height 10
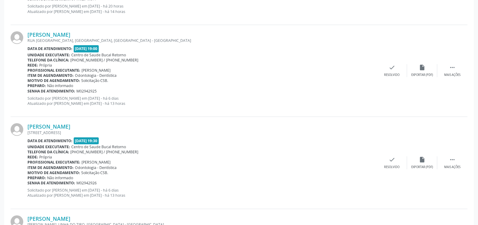
scroll to position [1419, 0]
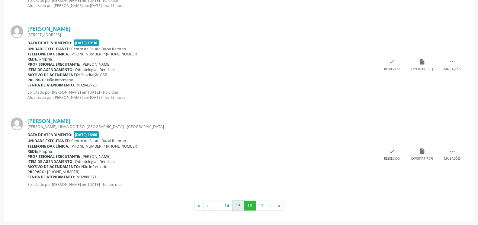
click at [236, 205] on button "15" at bounding box center [238, 206] width 12 height 10
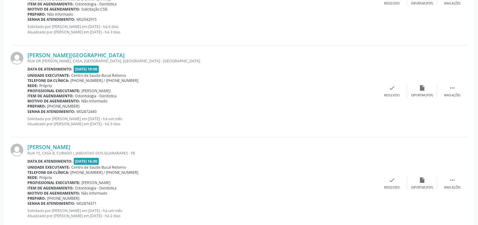
scroll to position [1424, 0]
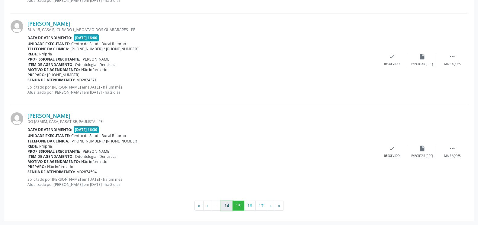
click at [225, 208] on button "14" at bounding box center [227, 206] width 12 height 10
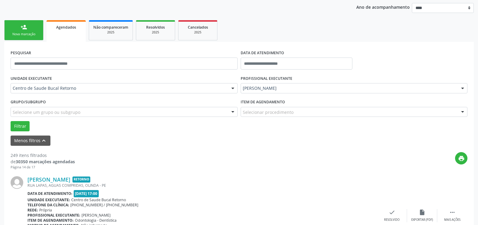
scroll to position [0, 0]
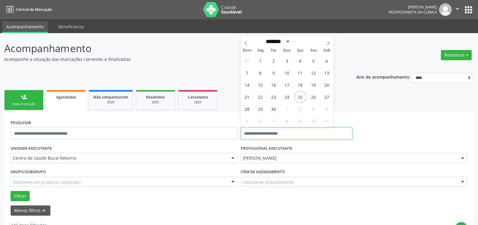
click at [276, 135] on input "text" at bounding box center [296, 134] width 112 height 12
click at [259, 98] on span "22" at bounding box center [260, 97] width 12 height 12
type input "**********"
click at [259, 98] on span "22" at bounding box center [260, 97] width 12 height 12
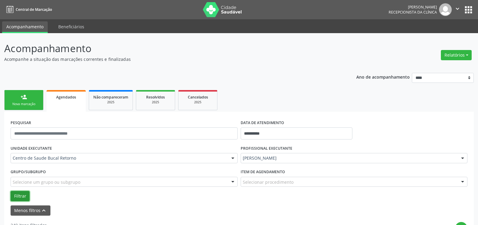
click at [21, 195] on button "Filtrar" at bounding box center [20, 196] width 19 height 10
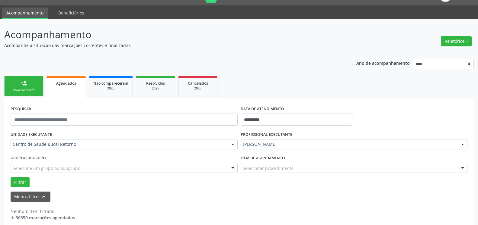
scroll to position [20, 0]
